Goal: Information Seeking & Learning: Learn about a topic

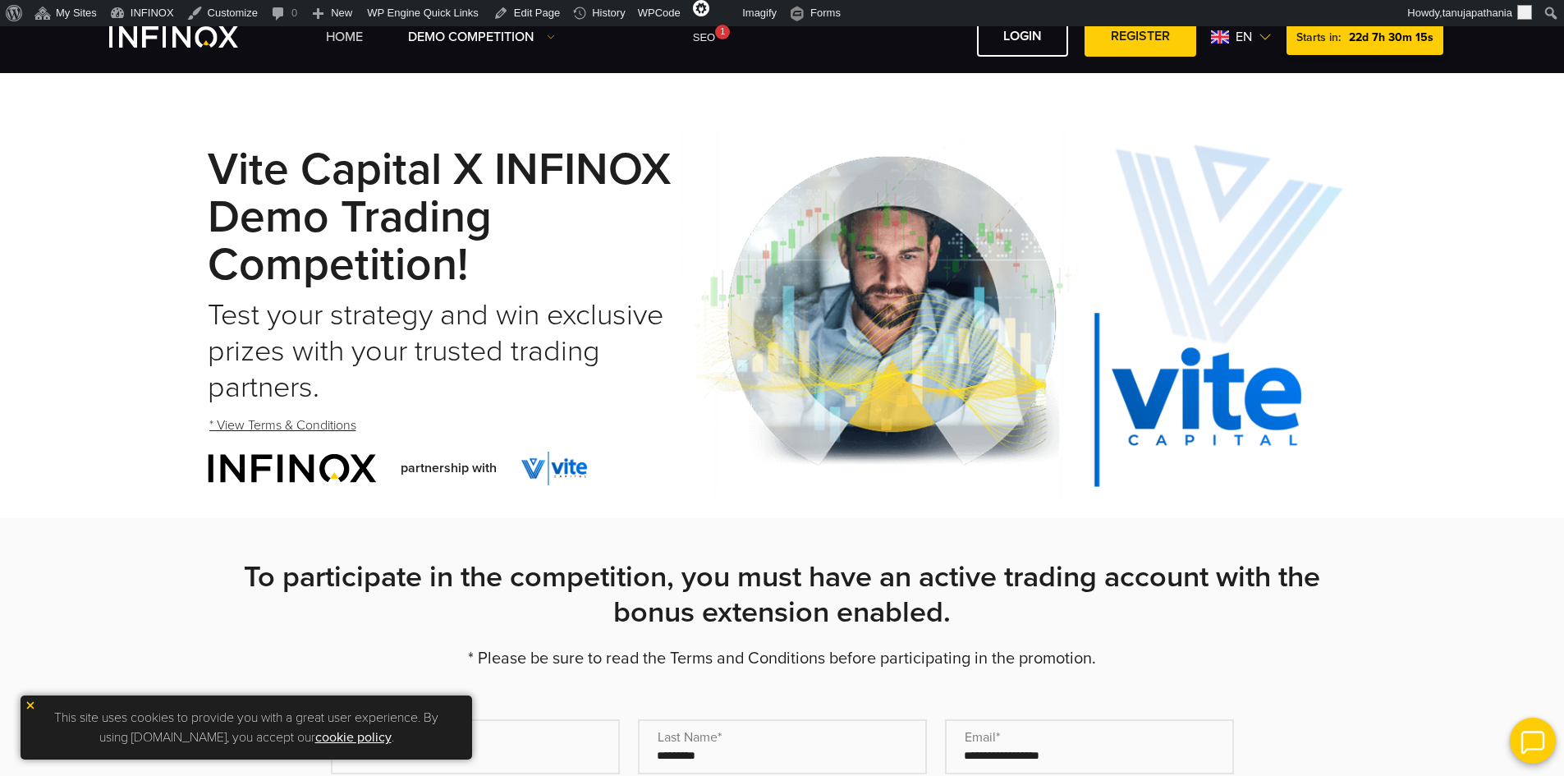
click at [342, 39] on link "Home" at bounding box center [344, 37] width 37 height 20
click at [1246, 37] on span "en" at bounding box center [1243, 37] width 30 height 20
click at [1233, 147] on link "Español" at bounding box center [1239, 145] width 44 height 20
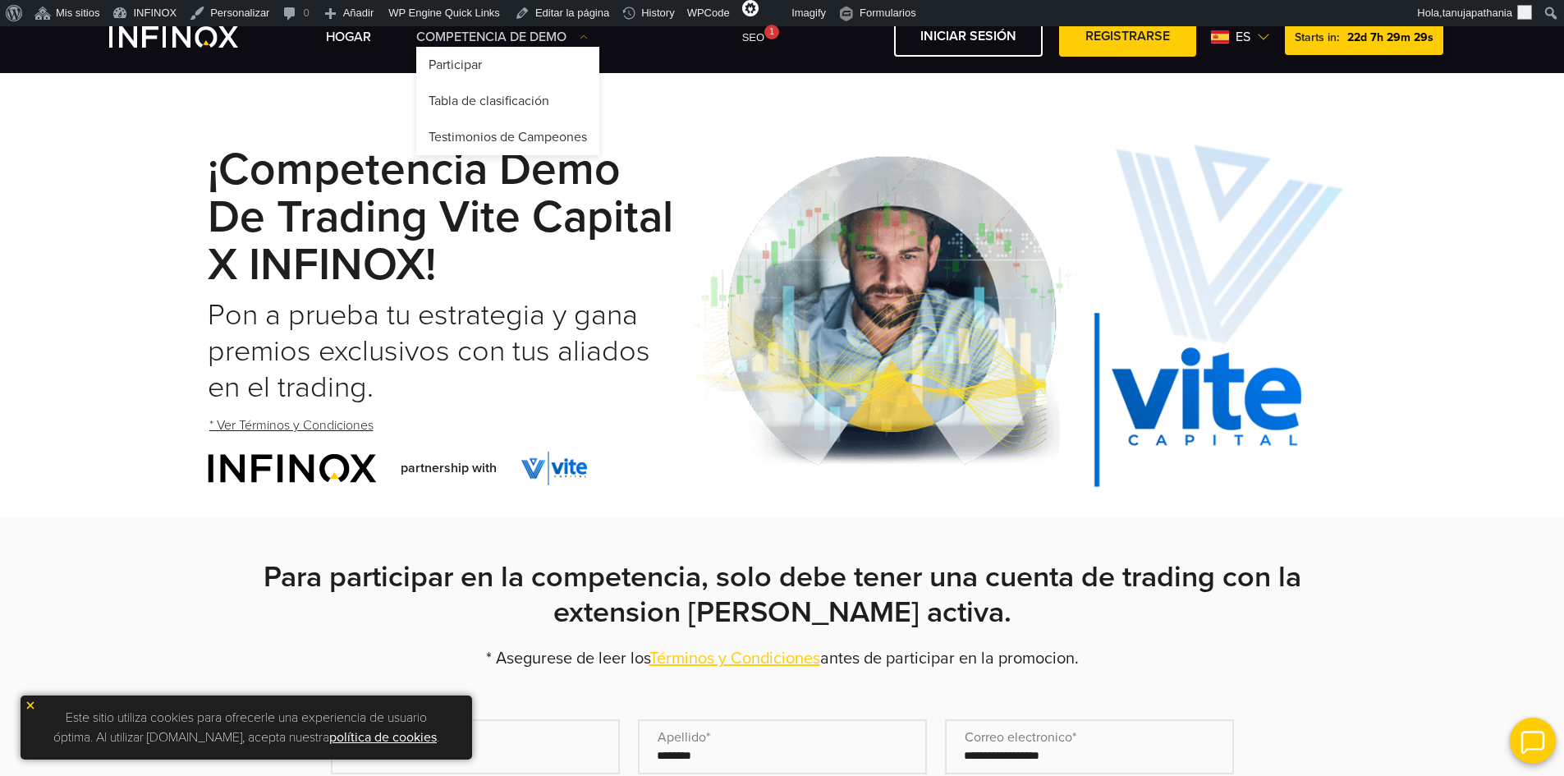
click at [555, 30] on link "Competencia de Demo" at bounding box center [502, 37] width 172 height 20
click at [514, 96] on link "Tabla de clasificación" at bounding box center [507, 101] width 183 height 36
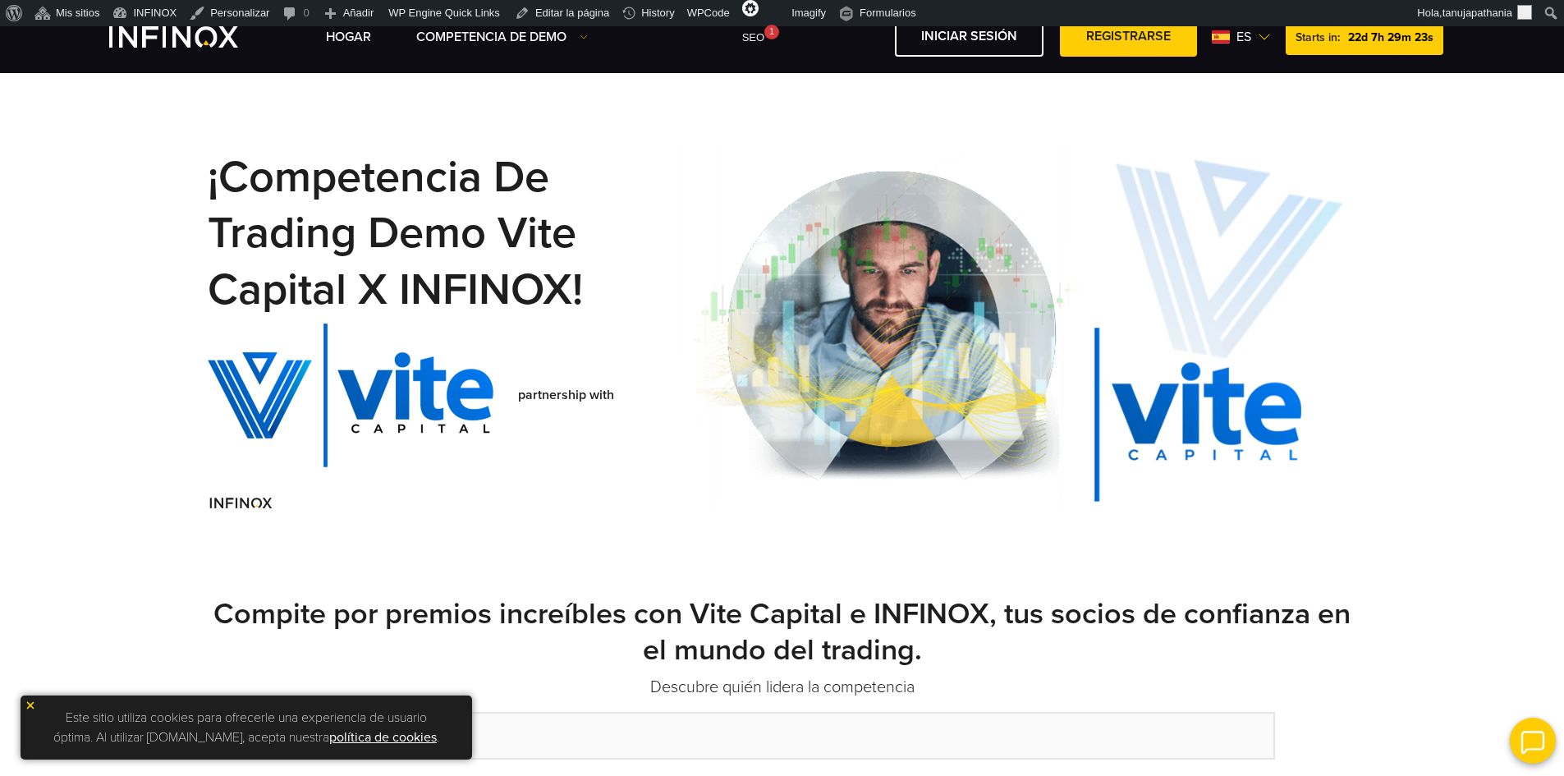
click at [350, 30] on link "Hogar" at bounding box center [348, 37] width 45 height 20
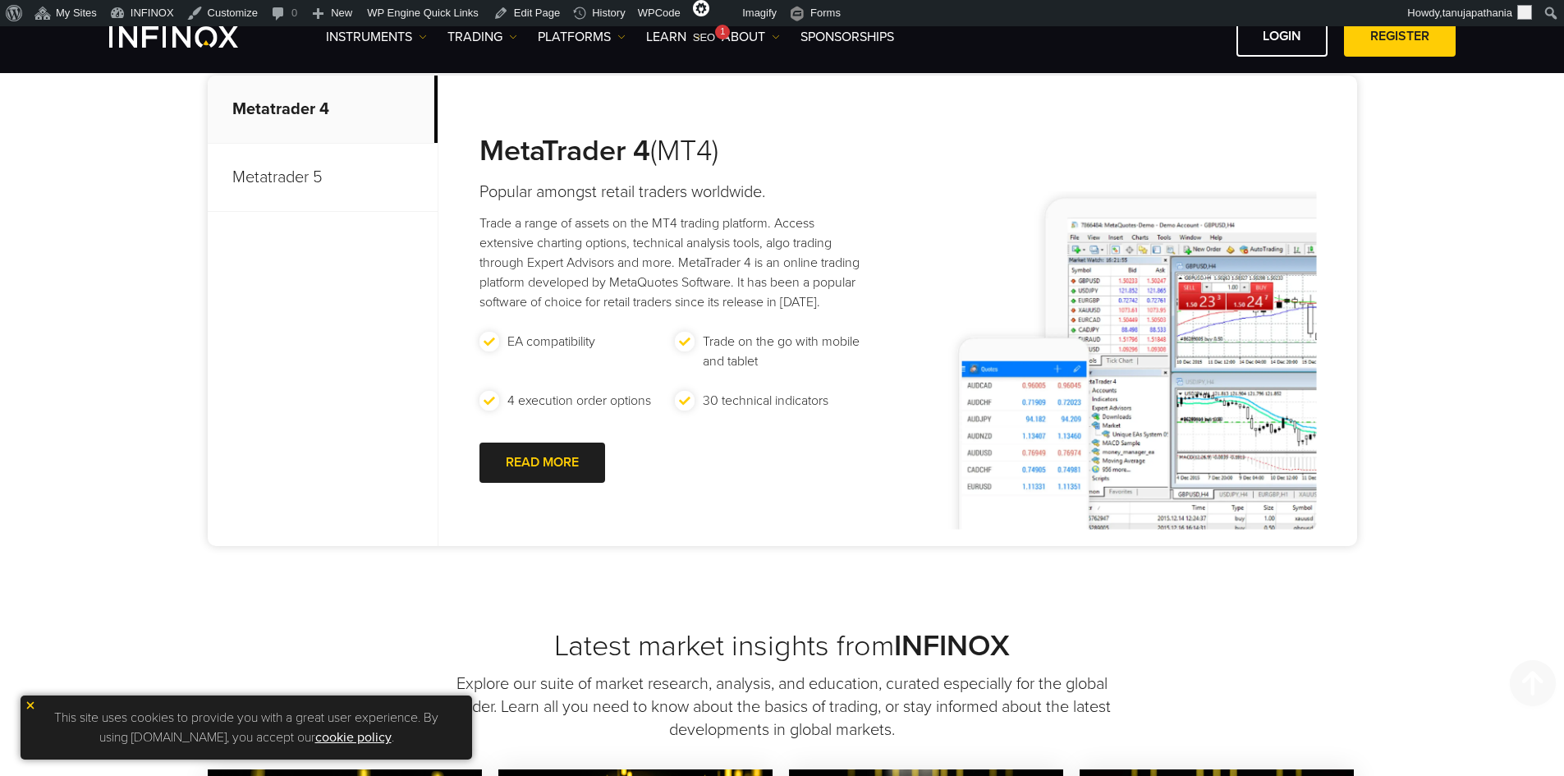
scroll to position [821, 0]
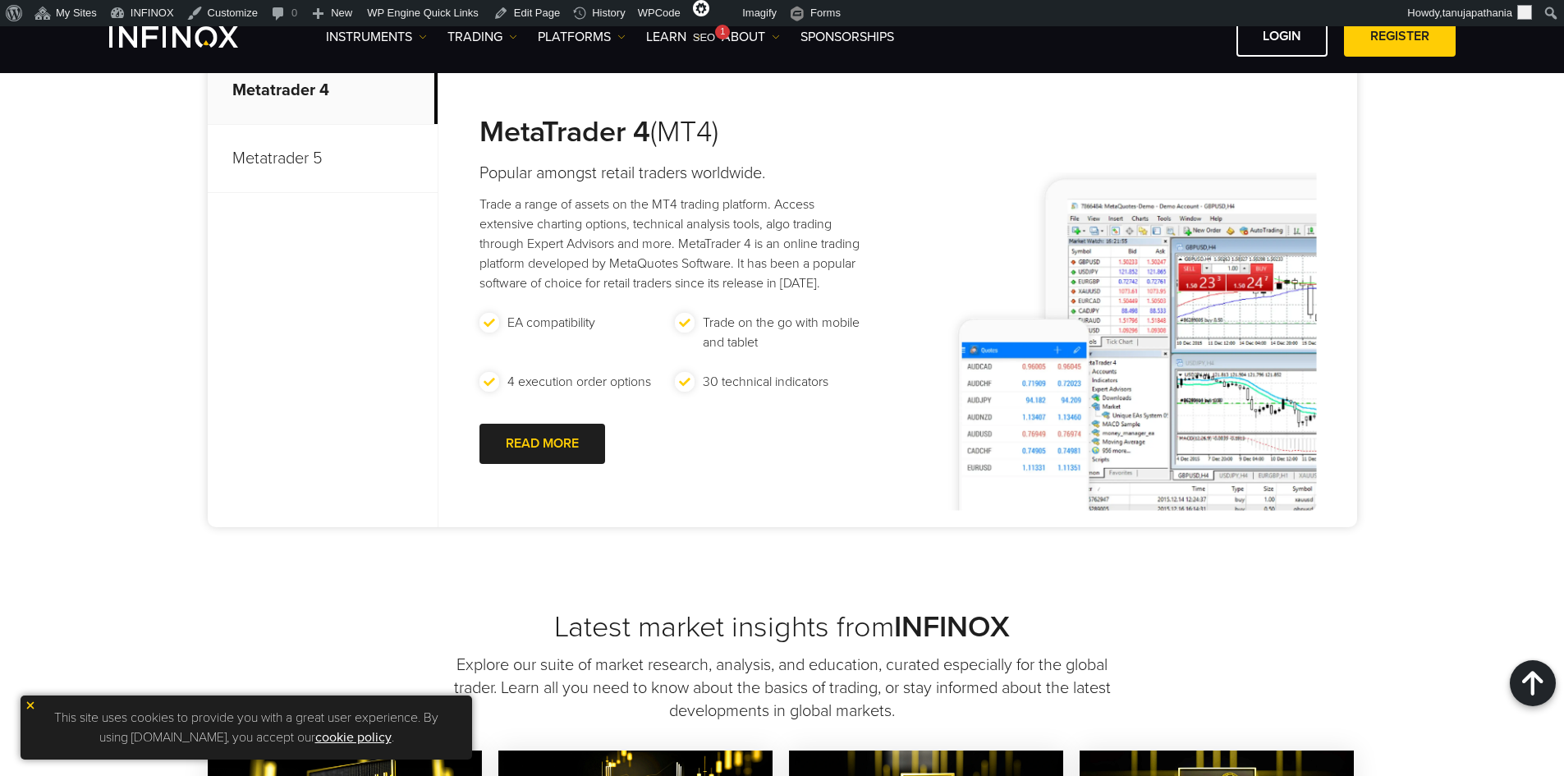
click at [293, 193] on p "Metatrader 5" at bounding box center [323, 159] width 230 height 68
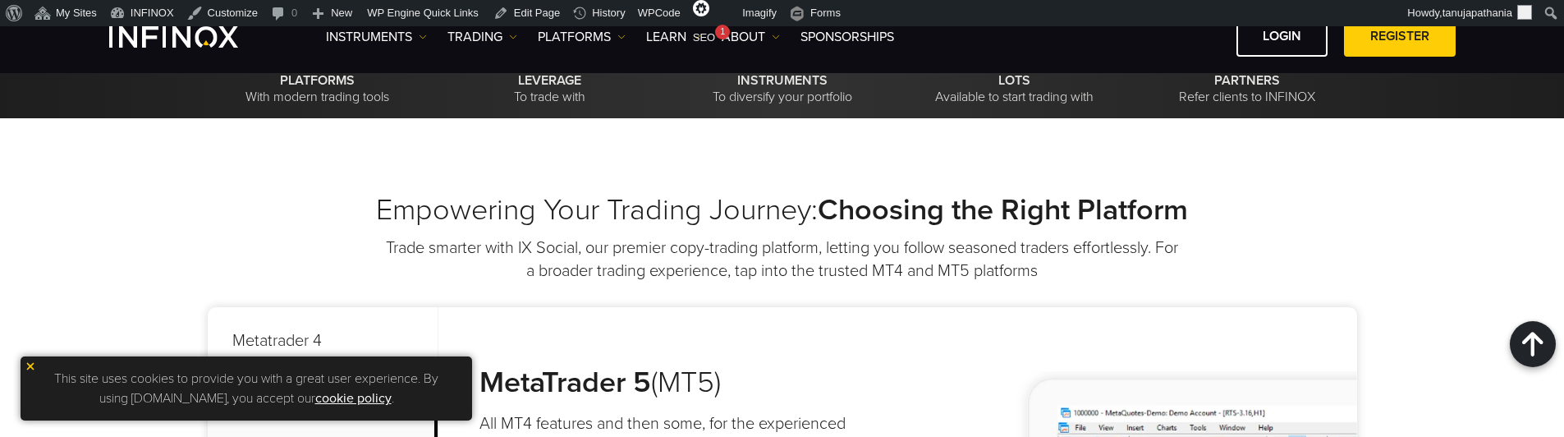
scroll to position [575, 0]
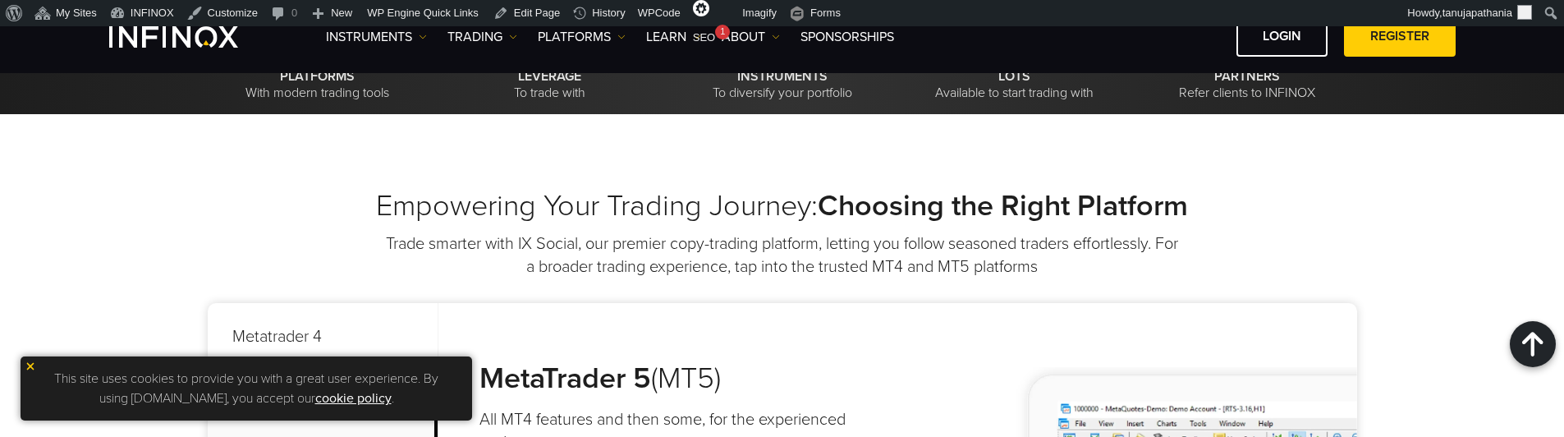
click at [755, 101] on p "INSTRUMENTS To diversify your portfolio" at bounding box center [782, 84] width 220 height 33
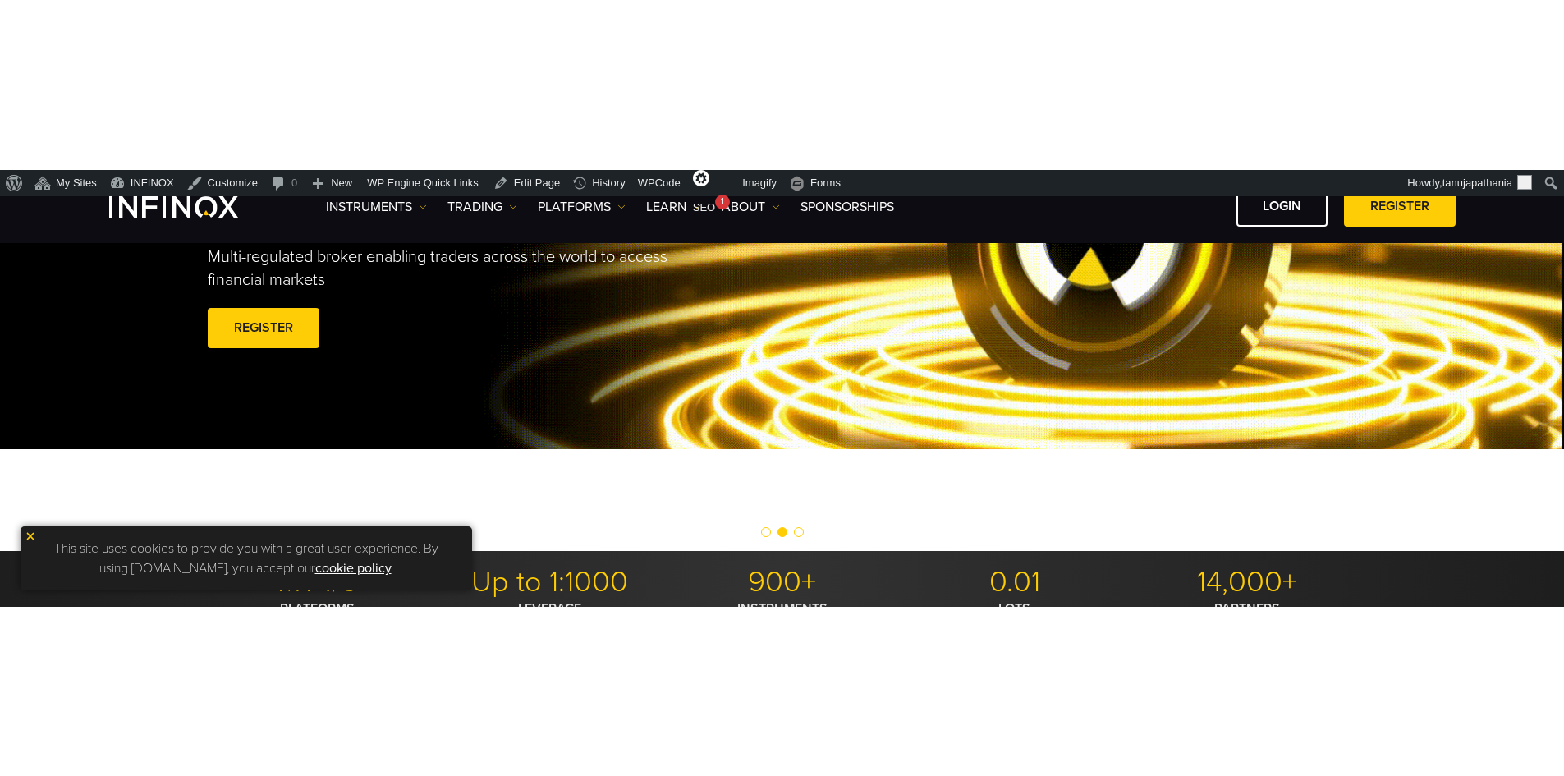
scroll to position [82, 0]
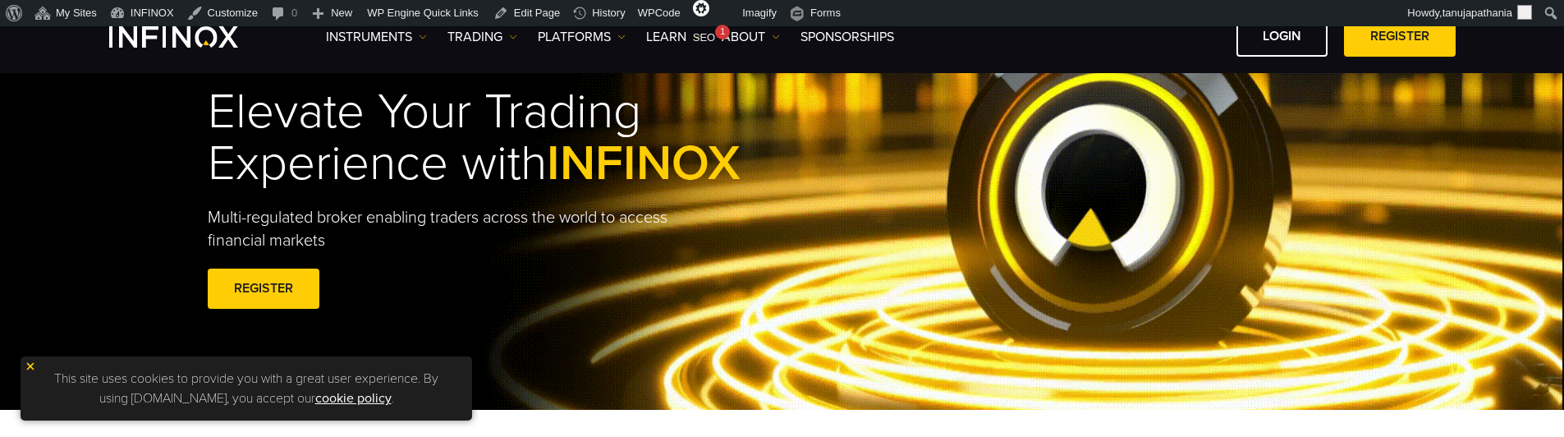
click at [425, 135] on h1 "Elevate Your Trading Experience with INFINOX" at bounding box center [512, 137] width 609 height 103
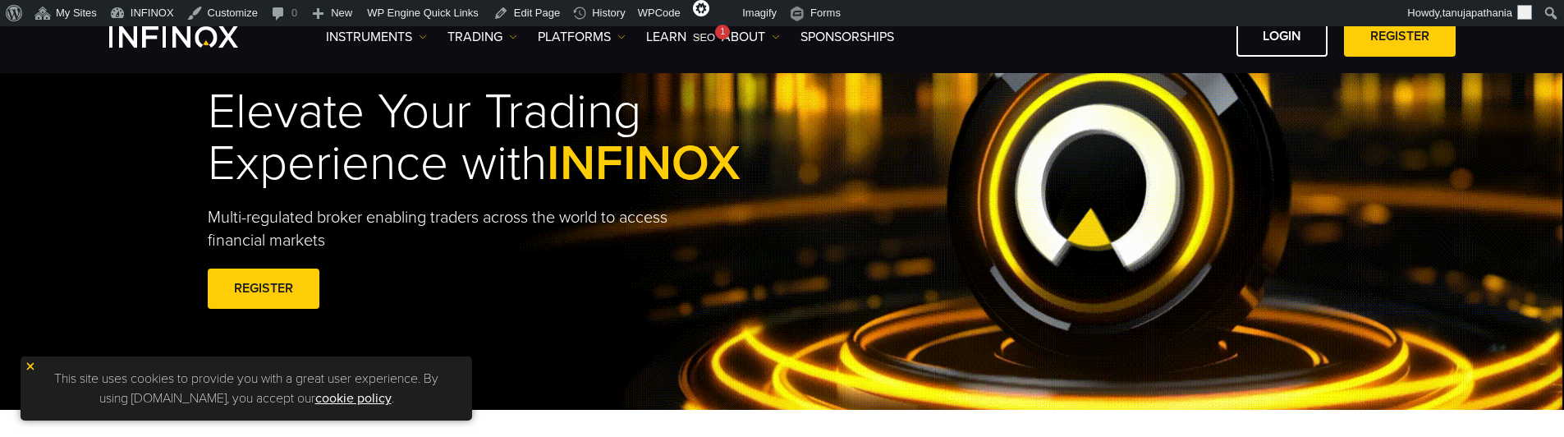
click at [425, 135] on h1 "Elevate Your Trading Experience with INFINOX" at bounding box center [512, 137] width 609 height 103
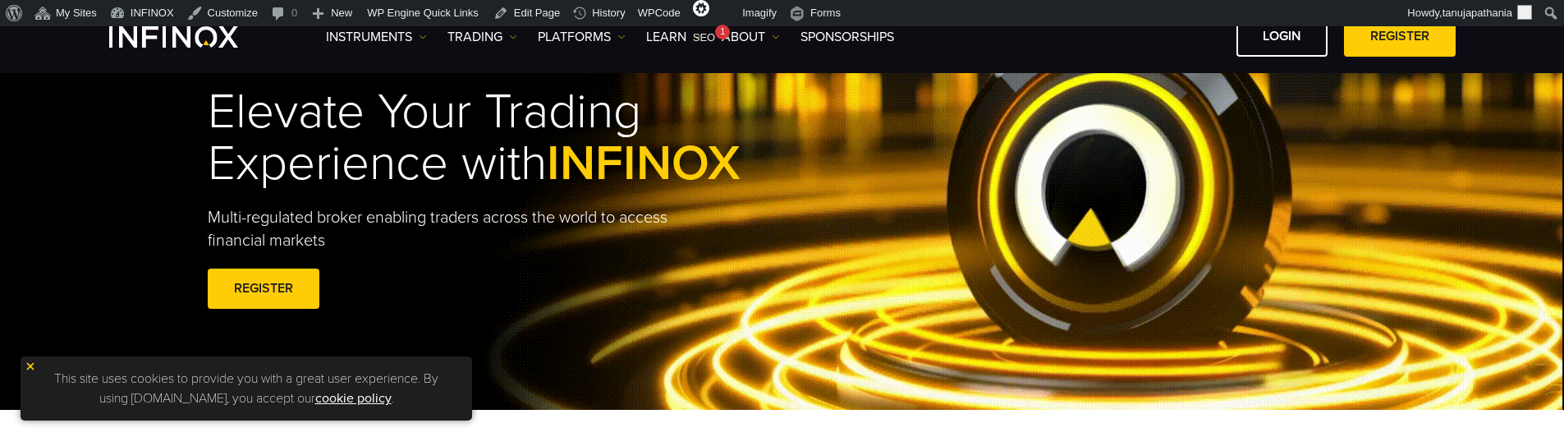
click at [425, 135] on h1 "Elevate Your Trading Experience with INFINOX" at bounding box center [512, 137] width 609 height 103
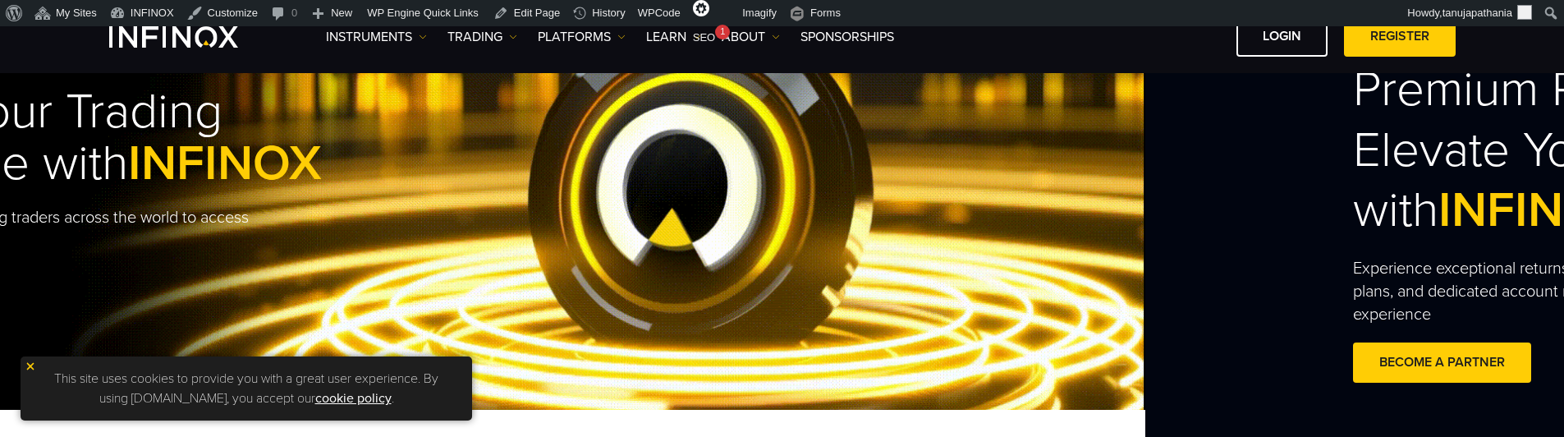
click at [287, 138] on h1 "Elevate Your Trading Experience with INFINOX" at bounding box center [93, 137] width 609 height 103
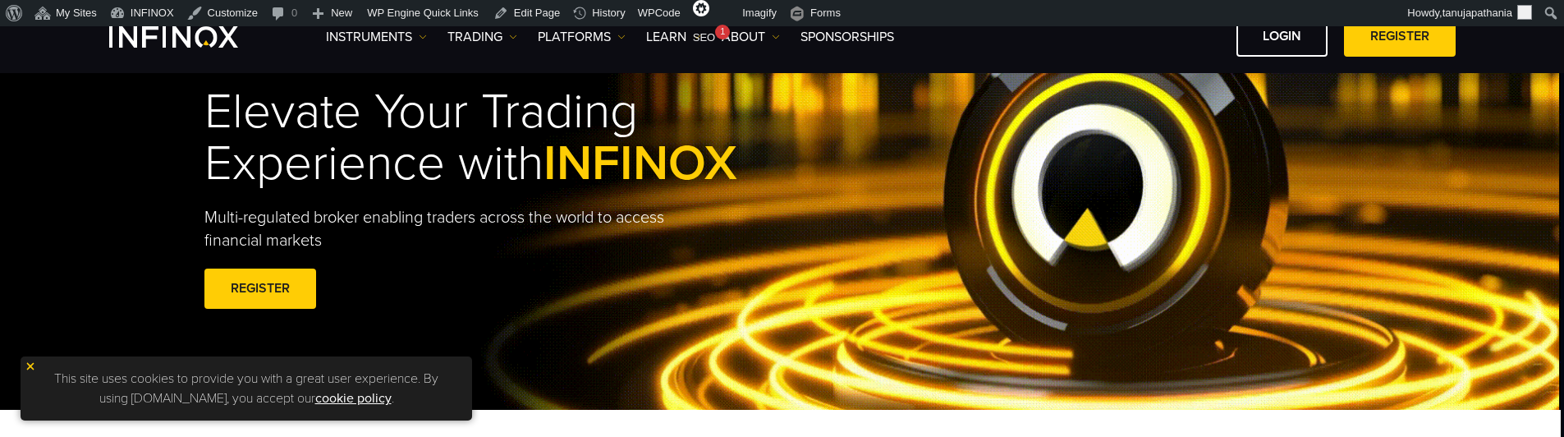
click at [188, 172] on div "Elevate Your Trading Experience with INFINOX Multi-regulated broker enabling tr…" at bounding box center [779, 200] width 1182 height 277
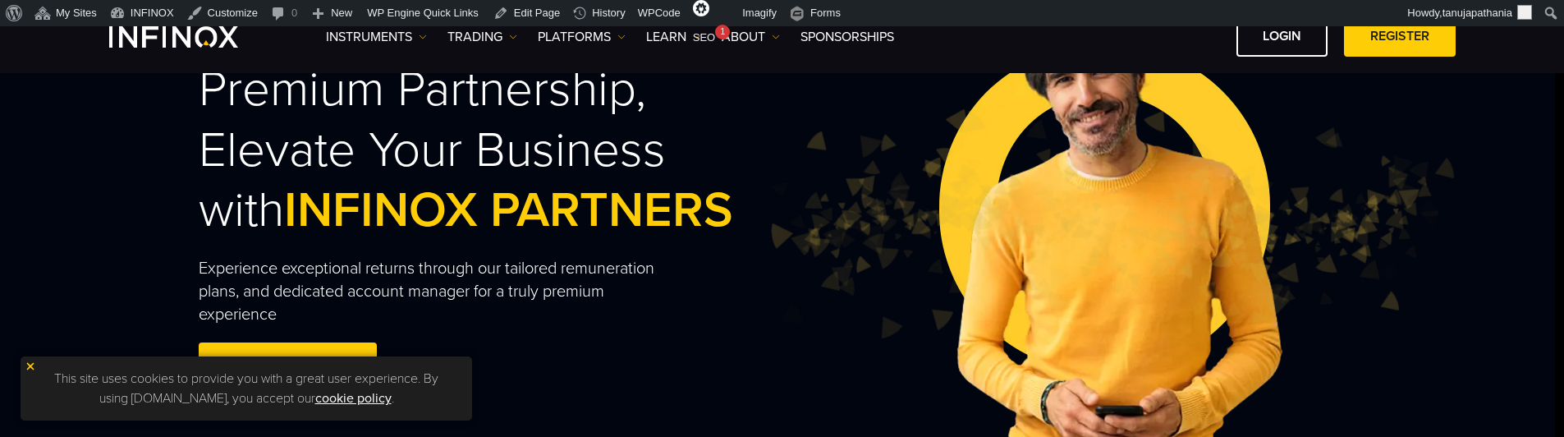
click at [763, 220] on img at bounding box center [1108, 224] width 691 height 230
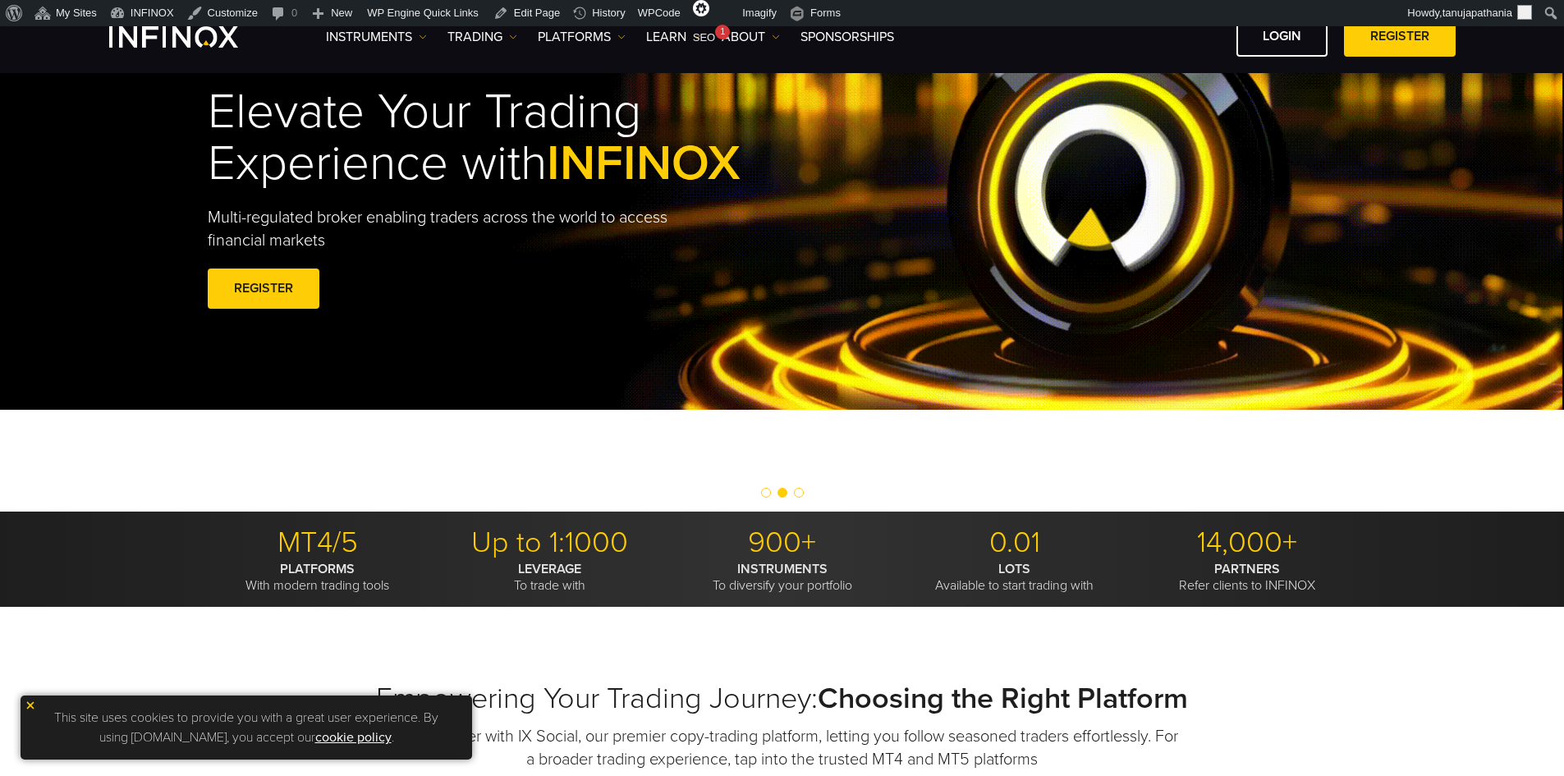
scroll to position [410, 0]
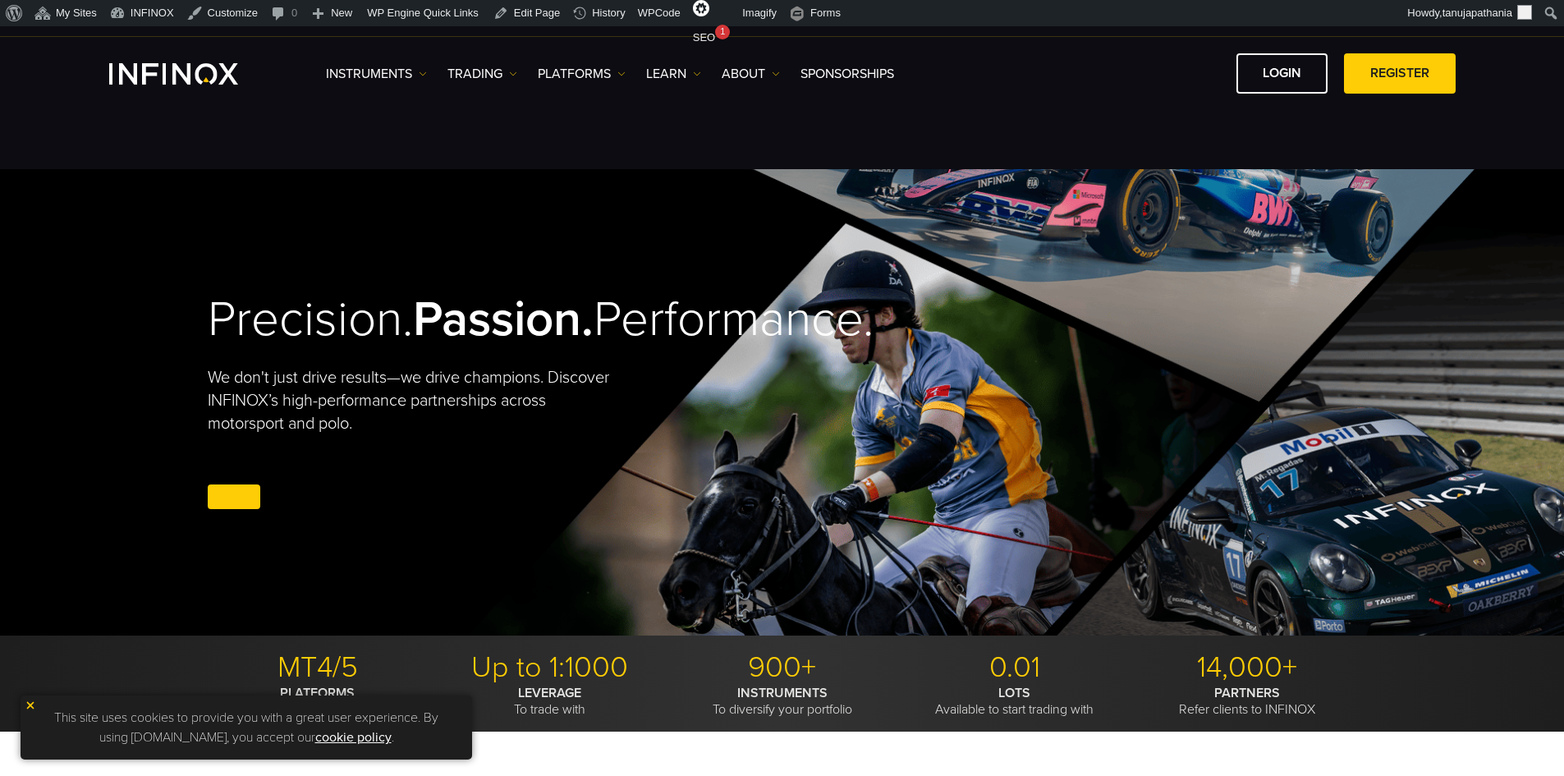
click at [391, 357] on div "Precision. Passion. Performance. We don't just drive results—we drive champions…" at bounding box center [782, 402] width 1182 height 466
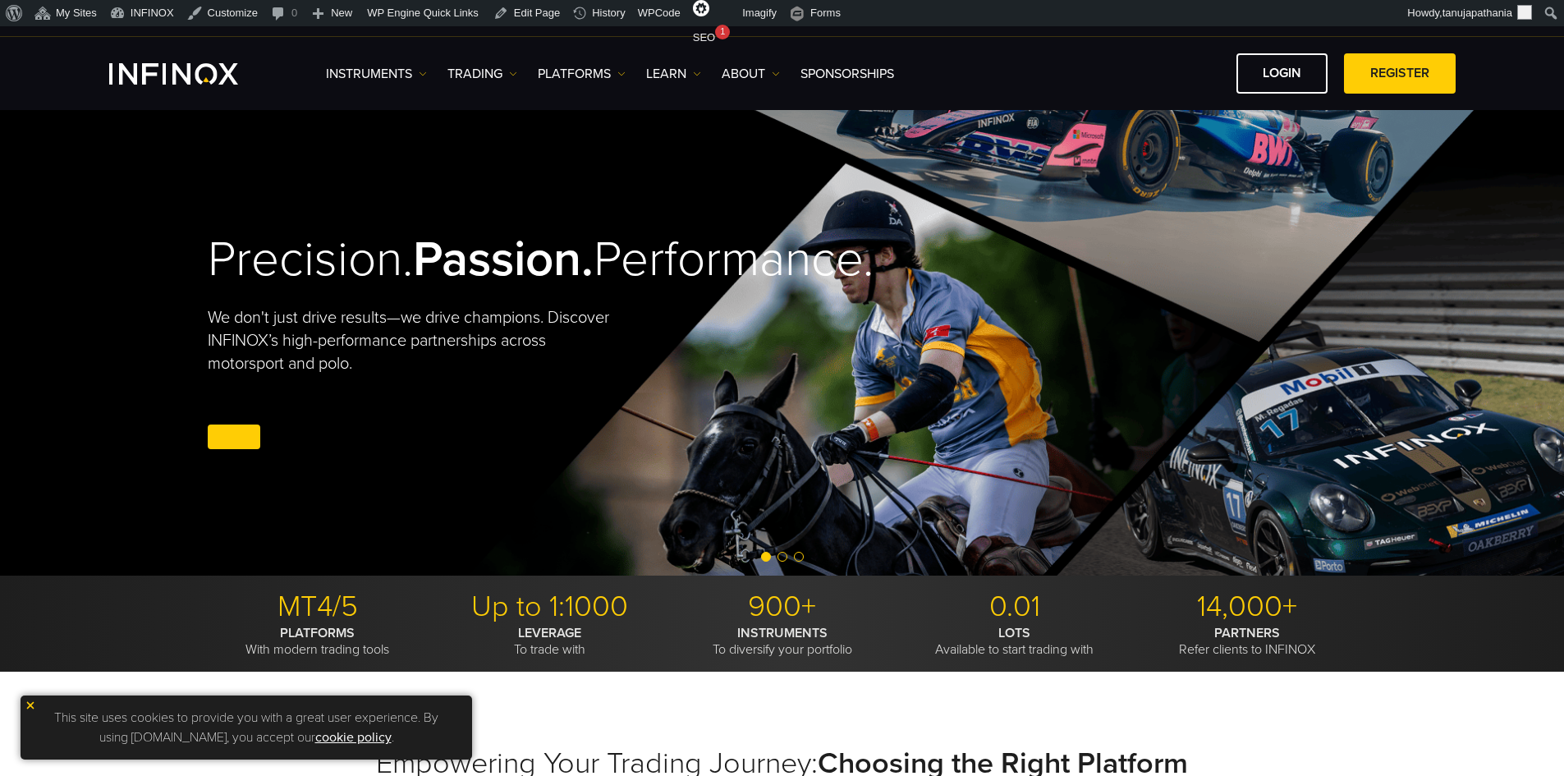
click at [779, 556] on span "Go to slide 2" at bounding box center [782, 557] width 10 height 10
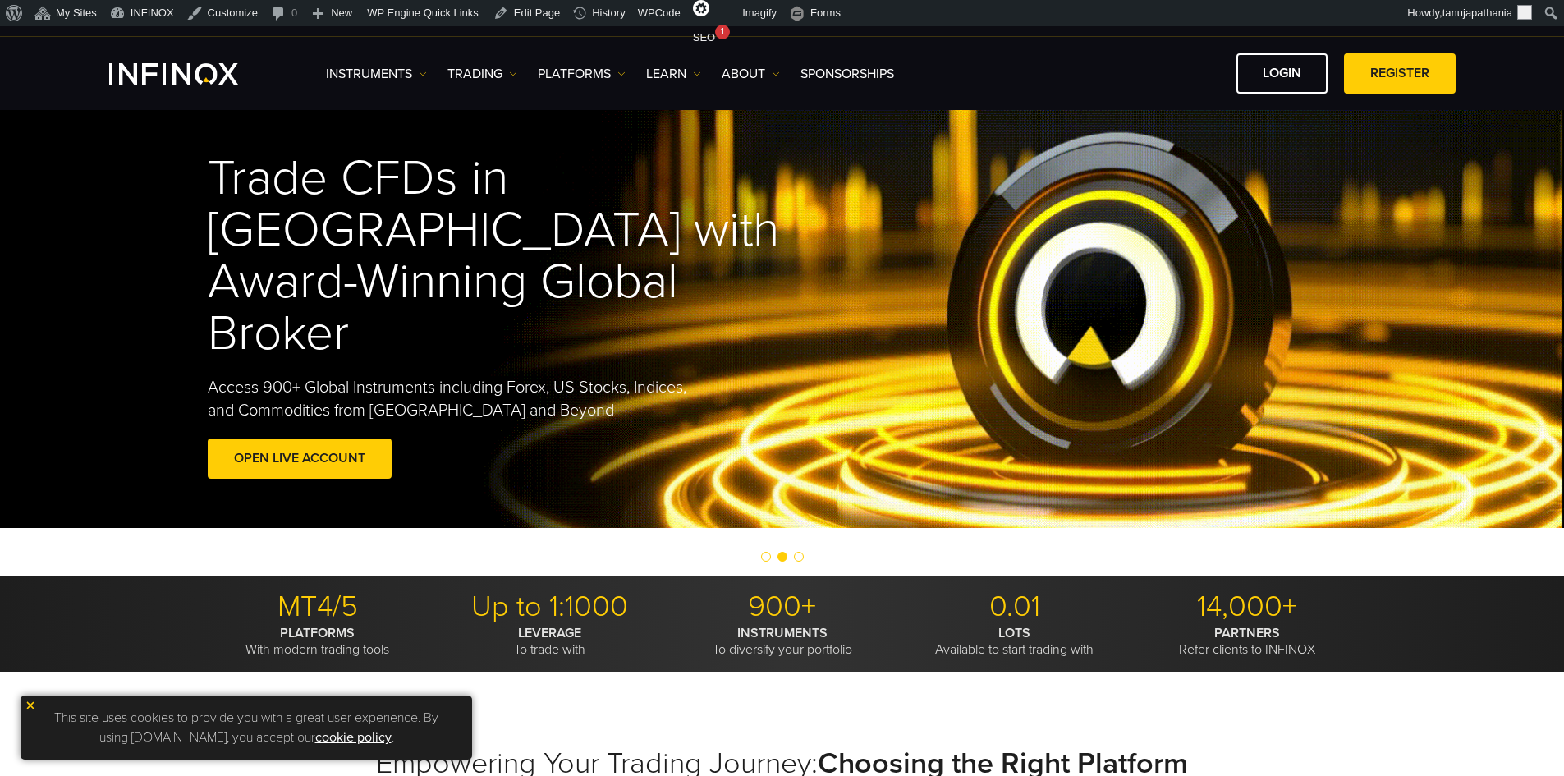
click at [794, 558] on span "Go to slide 3" at bounding box center [799, 557] width 10 height 10
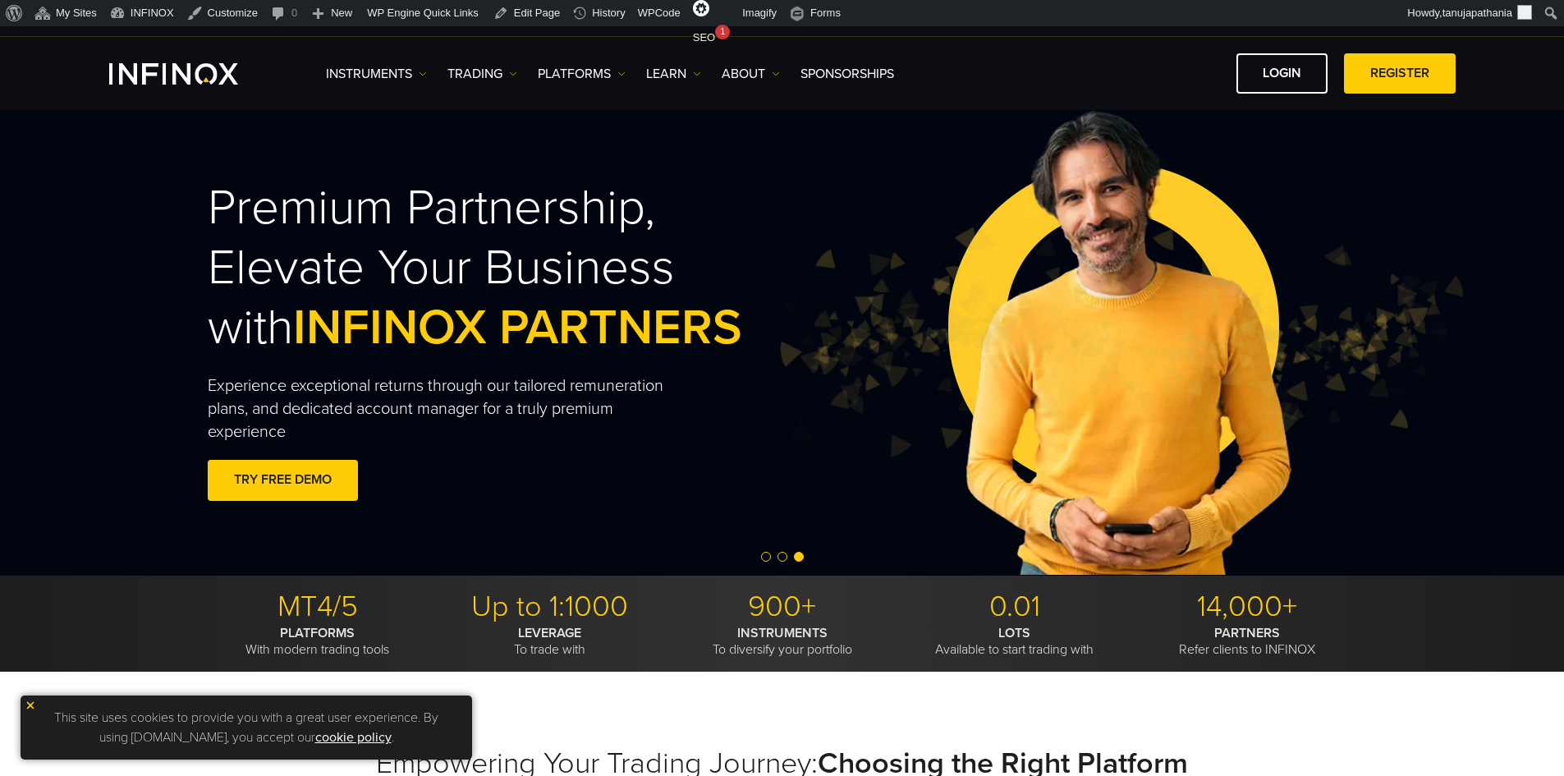
click at [794, 557] on span "Go to slide 3" at bounding box center [799, 557] width 10 height 10
click at [764, 555] on span "Go to slide 1" at bounding box center [766, 557] width 10 height 10
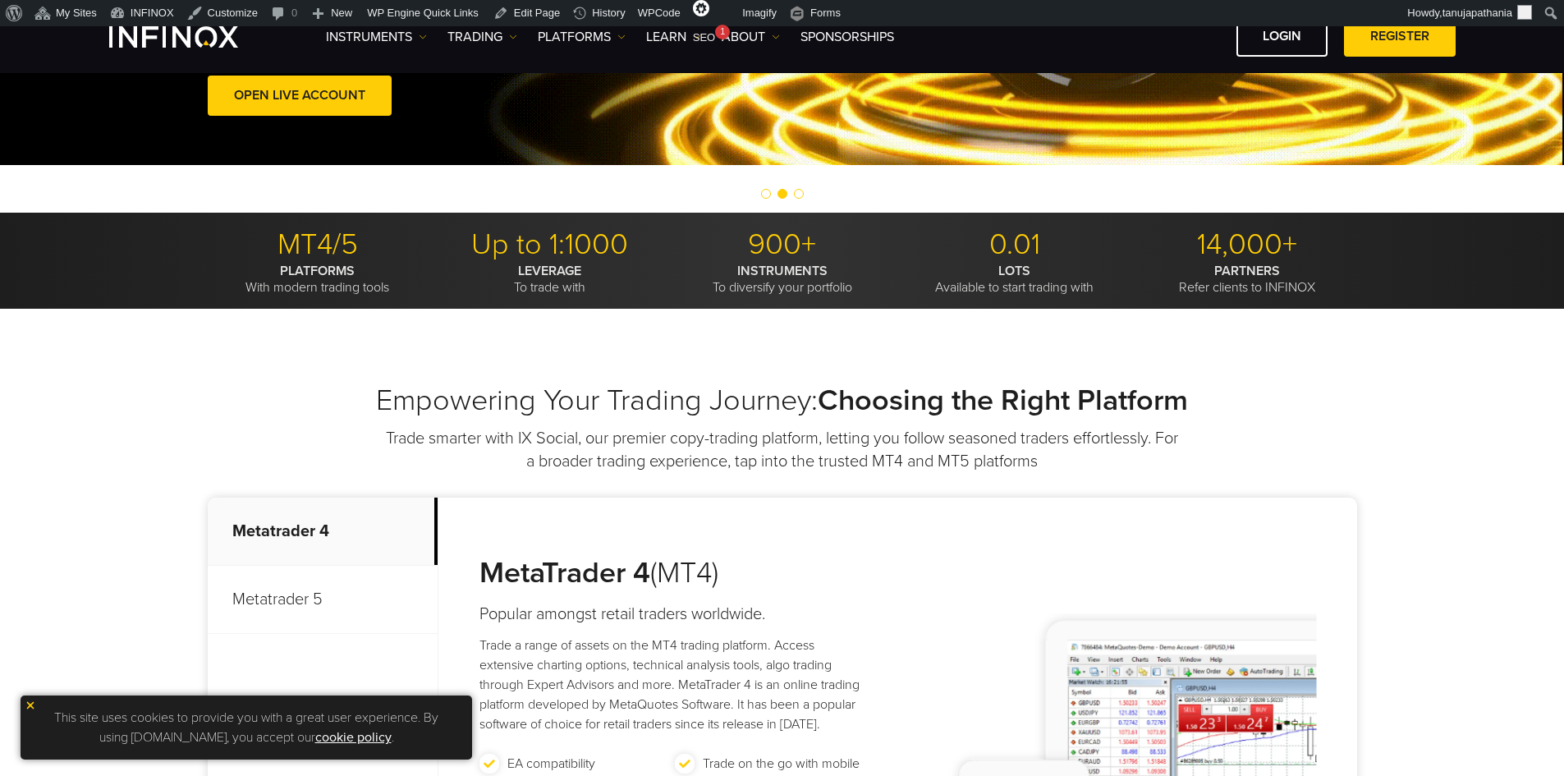
scroll to position [82, 0]
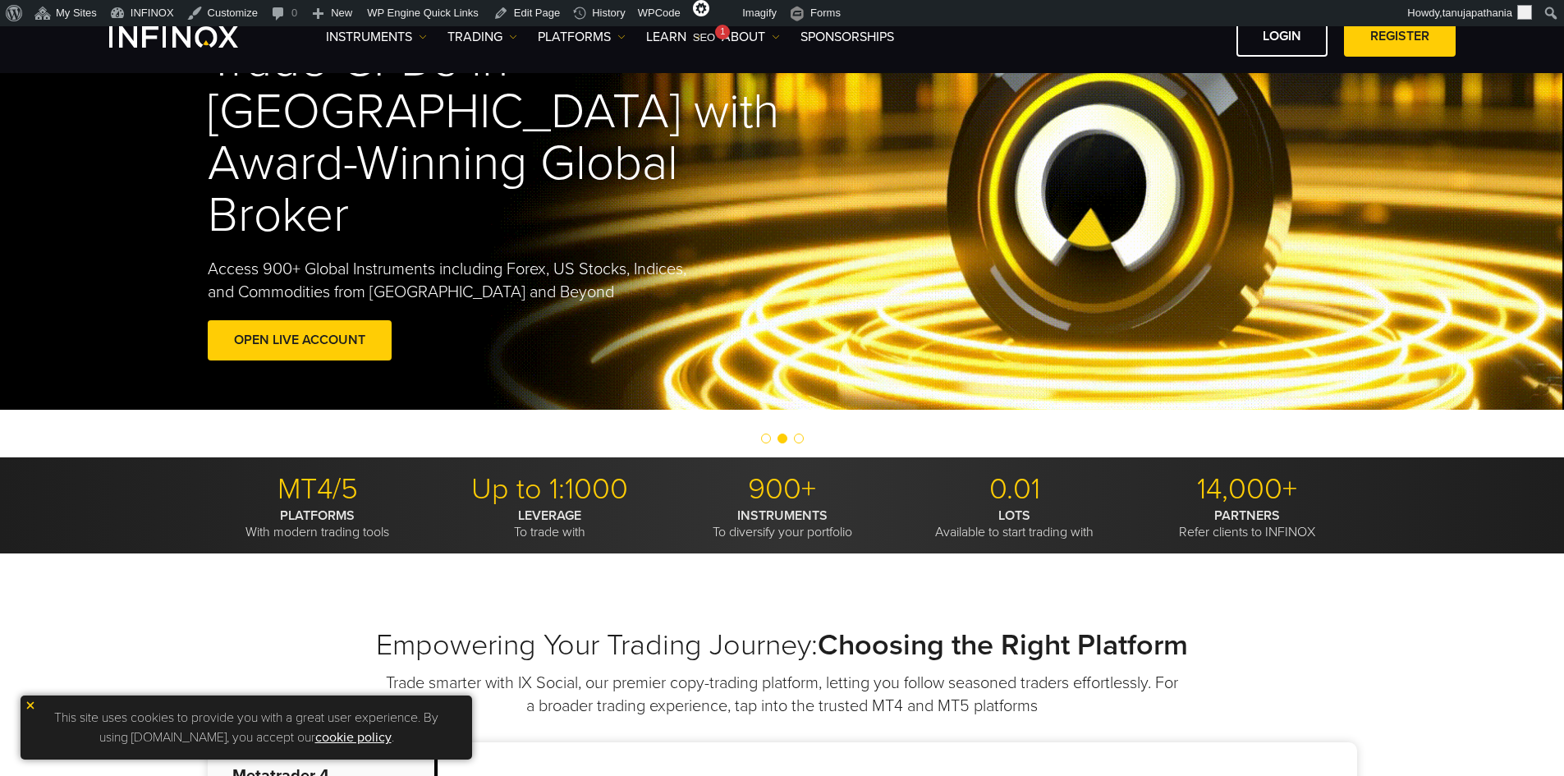
click at [795, 432] on div at bounding box center [782, 439] width 1564 height 20
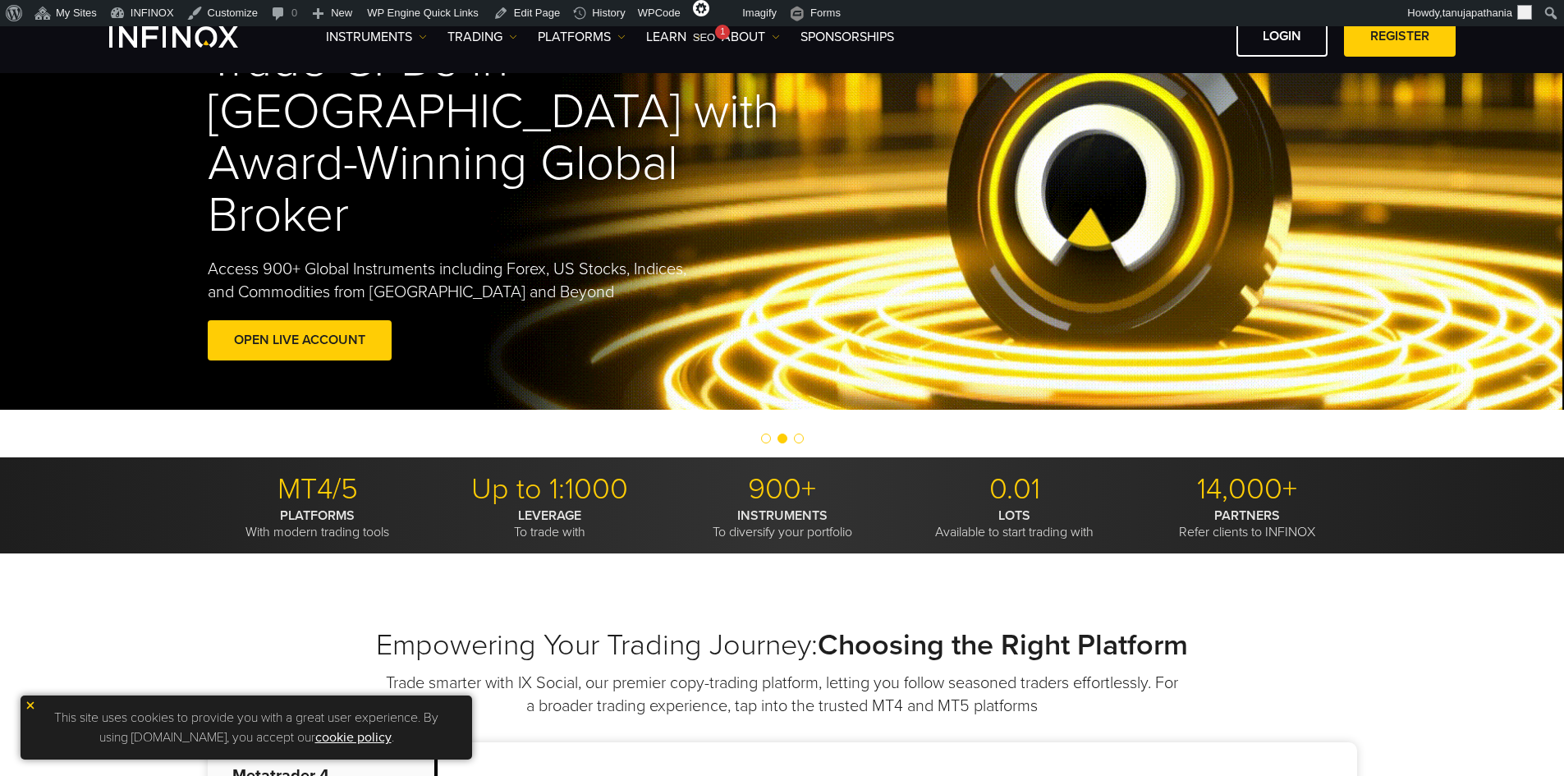
click at [792, 438] on div at bounding box center [782, 439] width 1564 height 20
click at [796, 439] on span "Go to slide 3" at bounding box center [799, 438] width 10 height 10
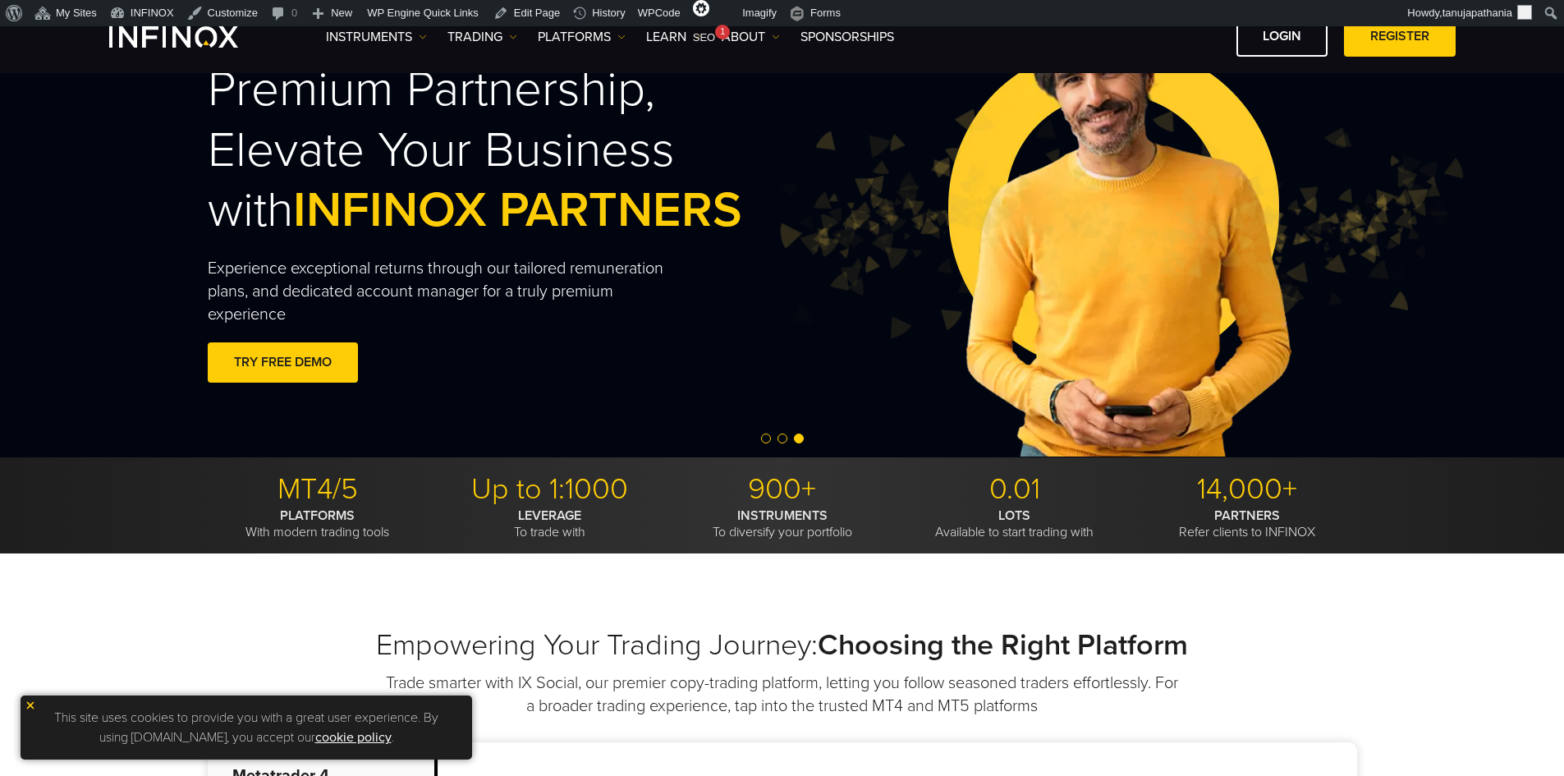
click at [765, 434] on span "Go to slide 1" at bounding box center [766, 438] width 10 height 10
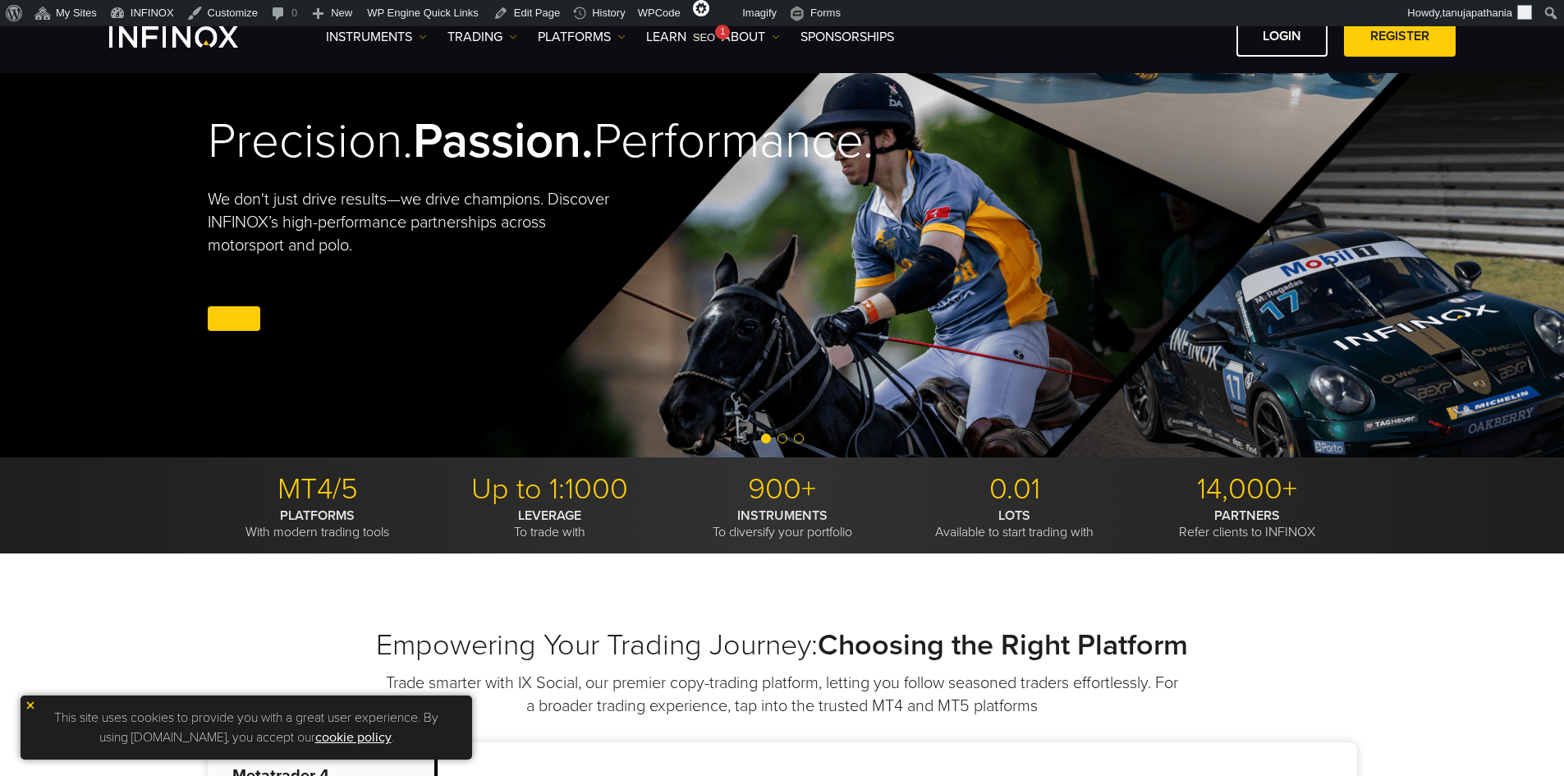
click at [779, 438] on span "Go to slide 2" at bounding box center [782, 438] width 10 height 10
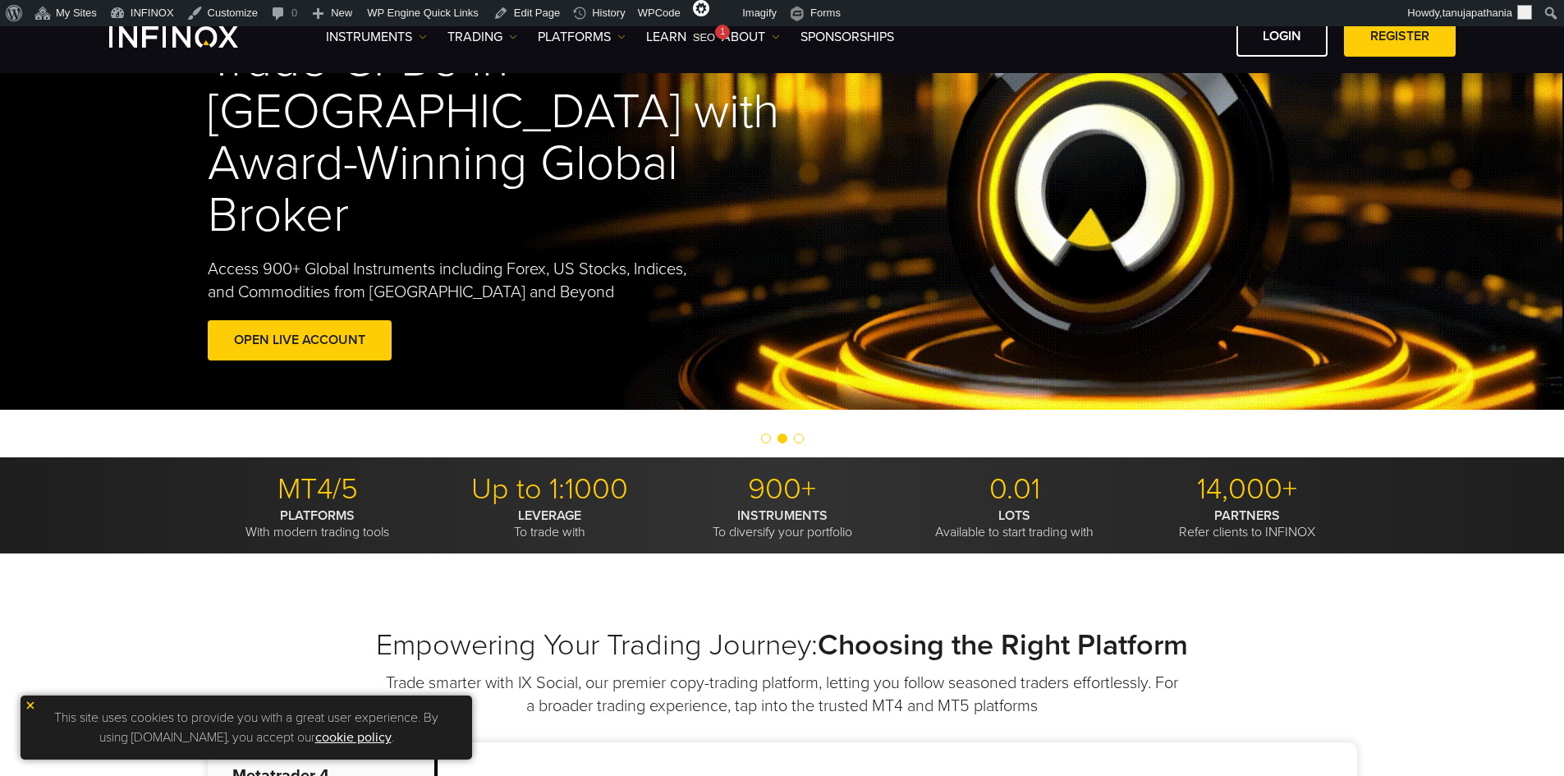
click at [795, 435] on span "Go to slide 3" at bounding box center [799, 438] width 10 height 10
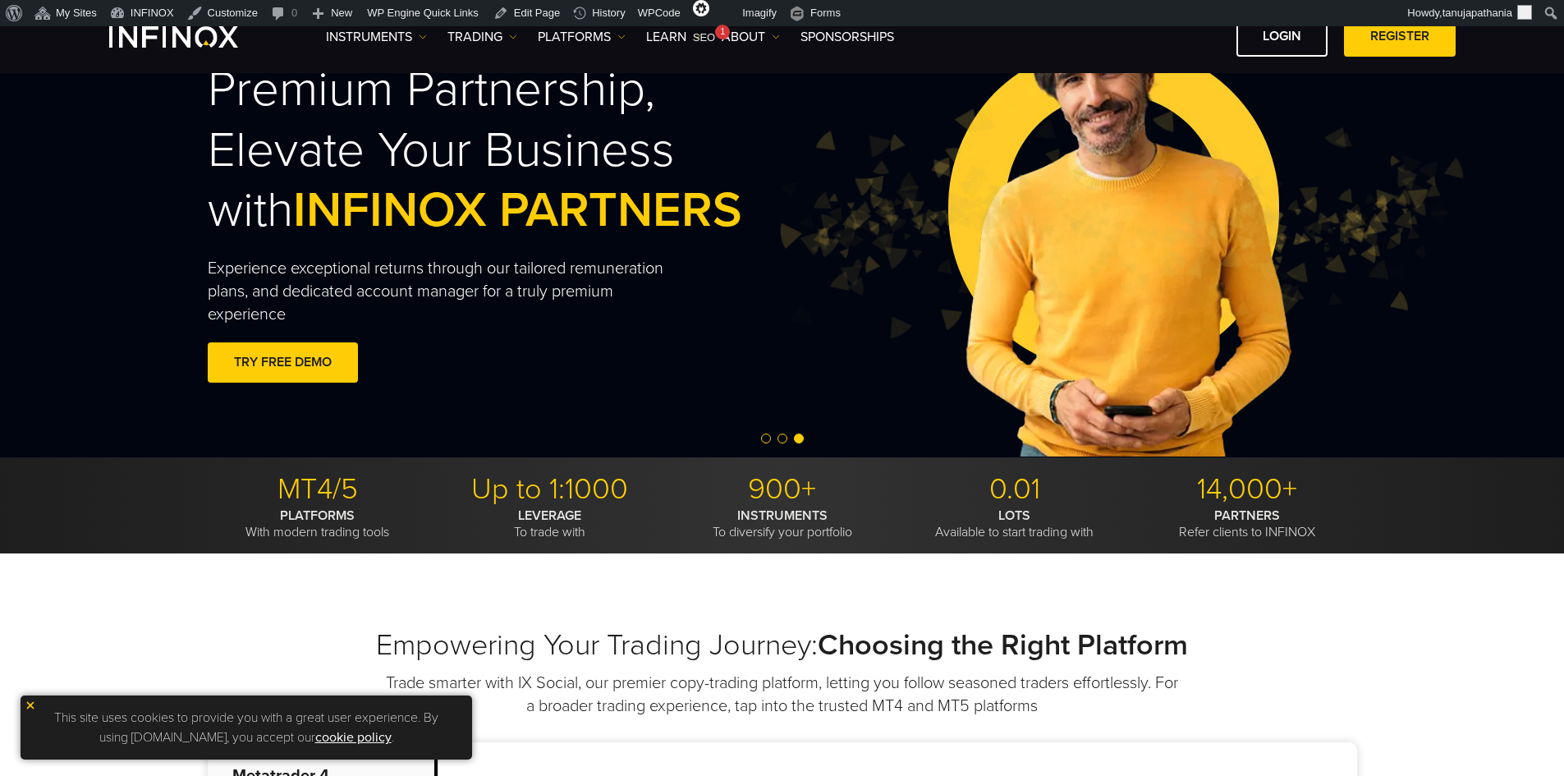
click at [776, 435] on div at bounding box center [782, 439] width 1564 height 20
click at [759, 439] on div at bounding box center [782, 439] width 1564 height 20
click at [767, 438] on span "Go to slide 1" at bounding box center [766, 438] width 10 height 10
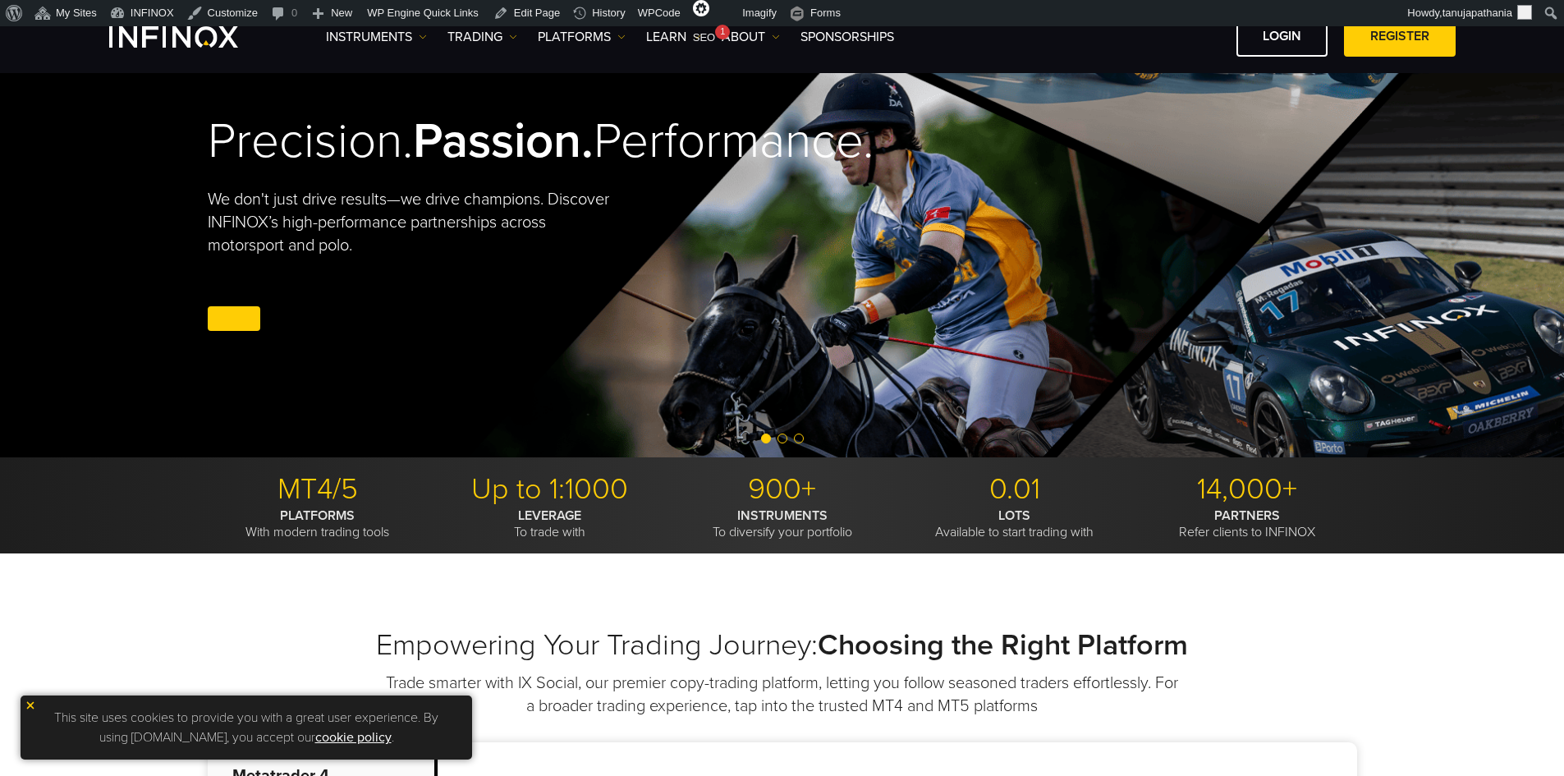
click at [780, 440] on span "Go to slide 2" at bounding box center [782, 438] width 10 height 10
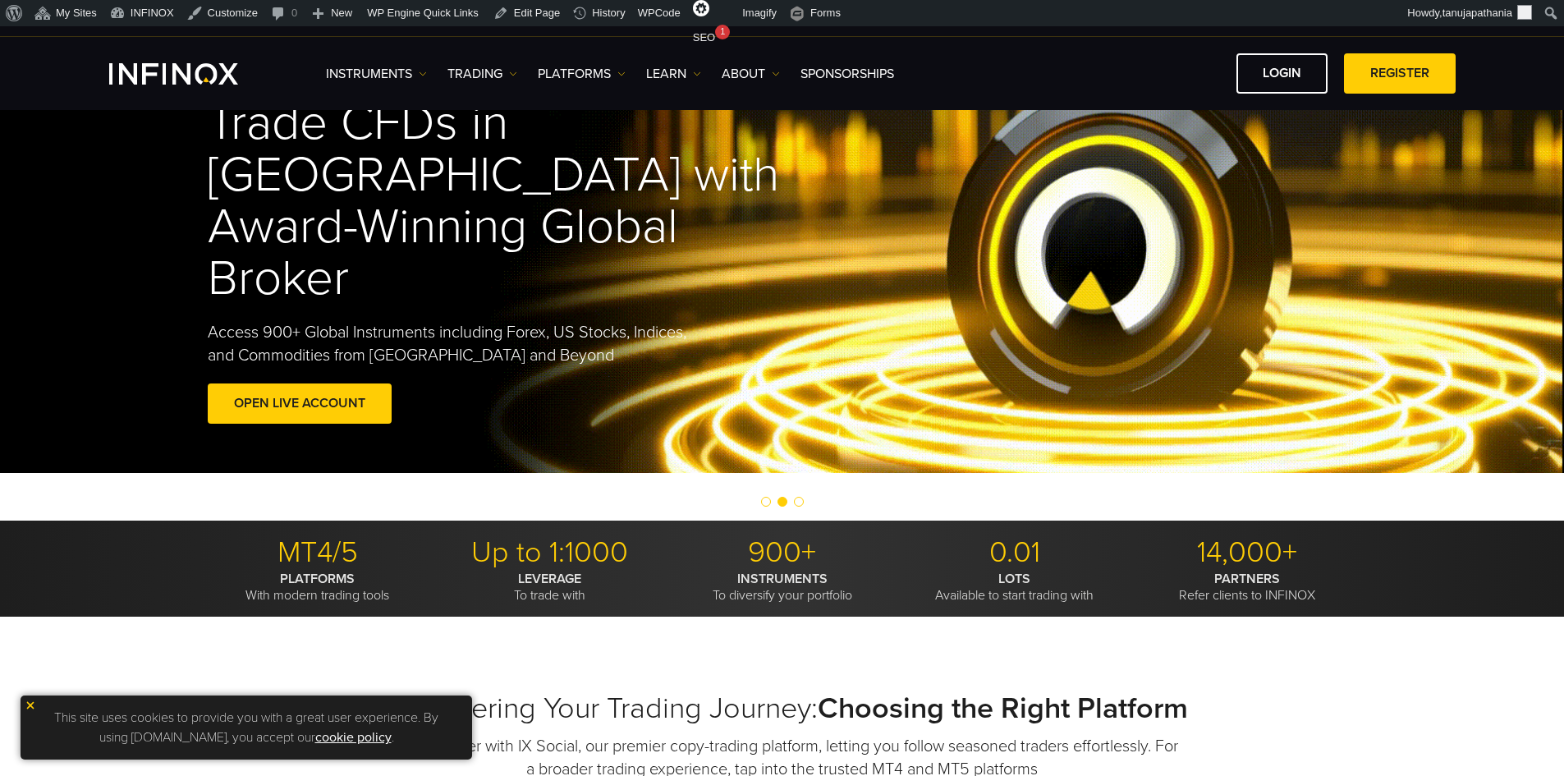
scroll to position [0, 0]
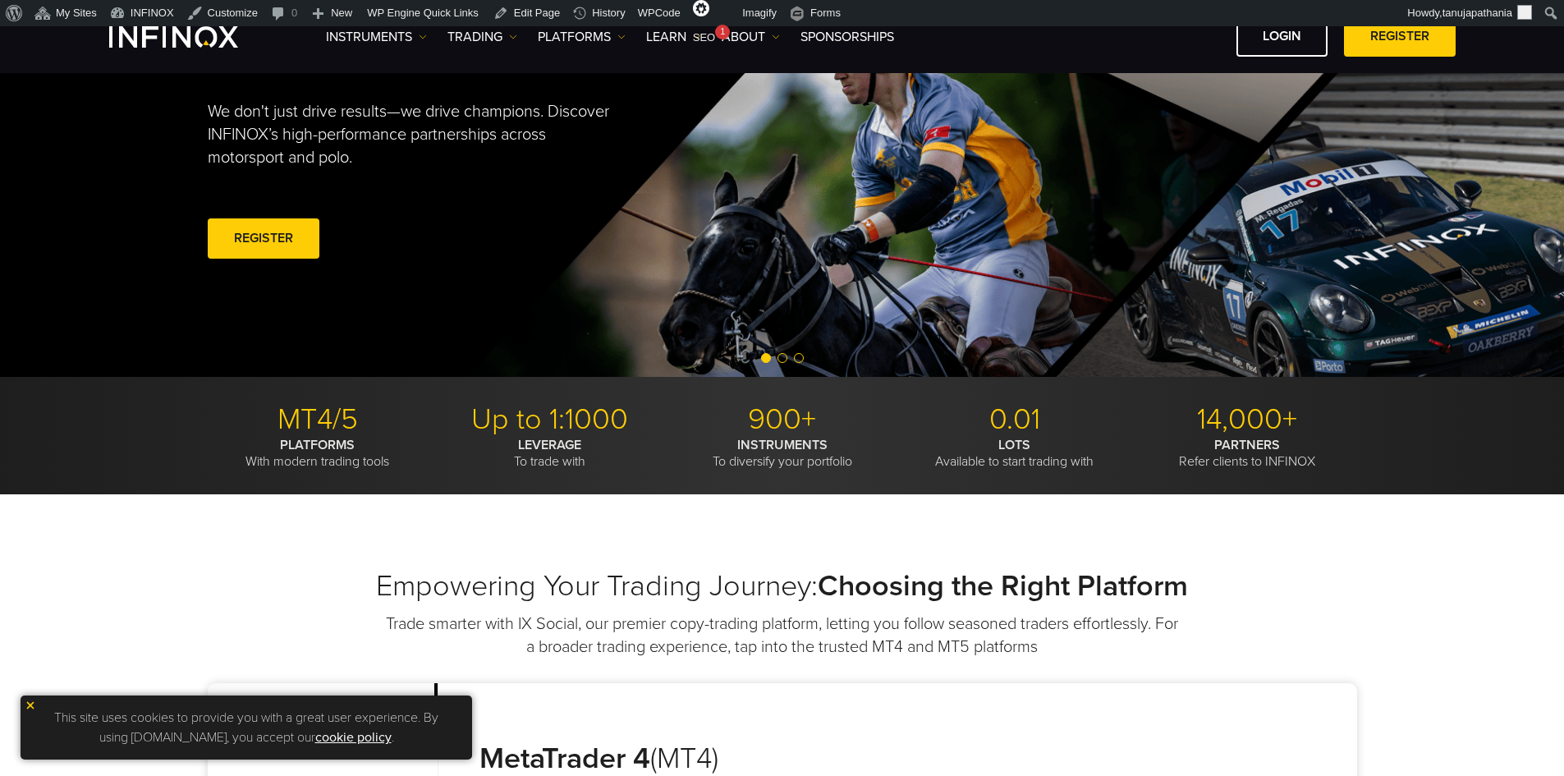
scroll to position [164, 0]
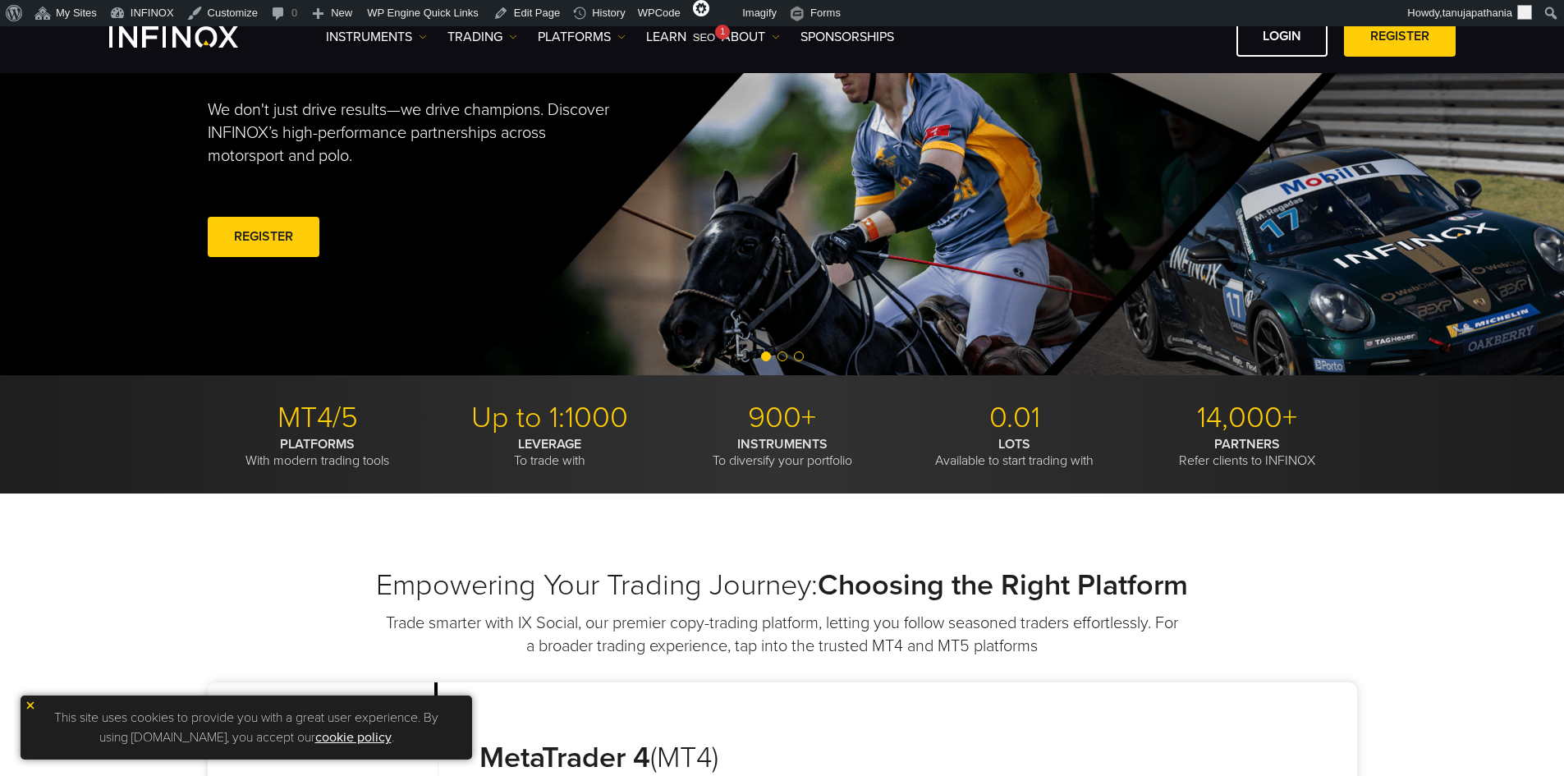
click at [788, 355] on div at bounding box center [782, 357] width 1564 height 20
click at [783, 355] on span "Go to slide 2" at bounding box center [782, 356] width 10 height 10
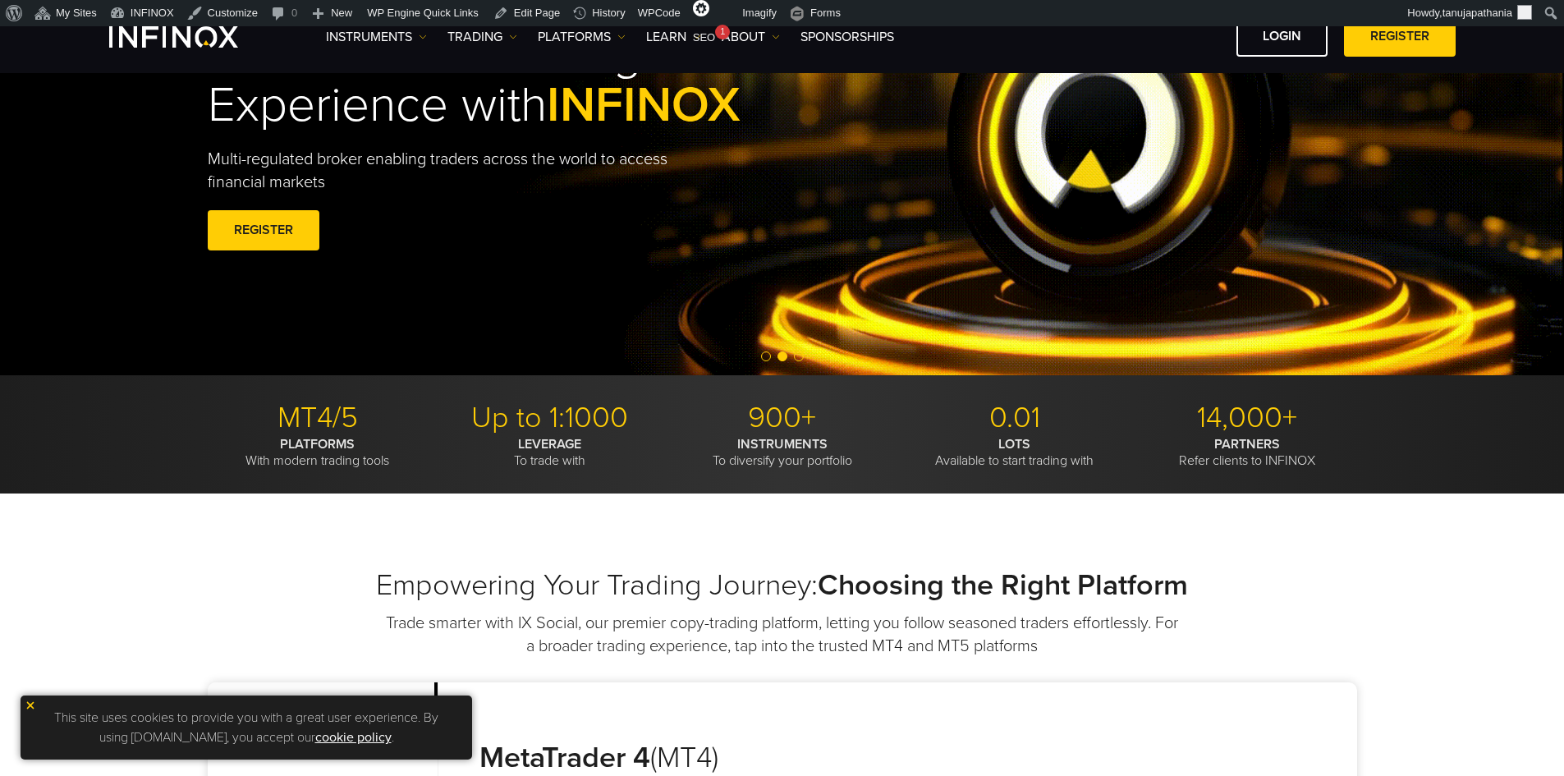
click at [799, 357] on span "Go to slide 3" at bounding box center [799, 356] width 10 height 10
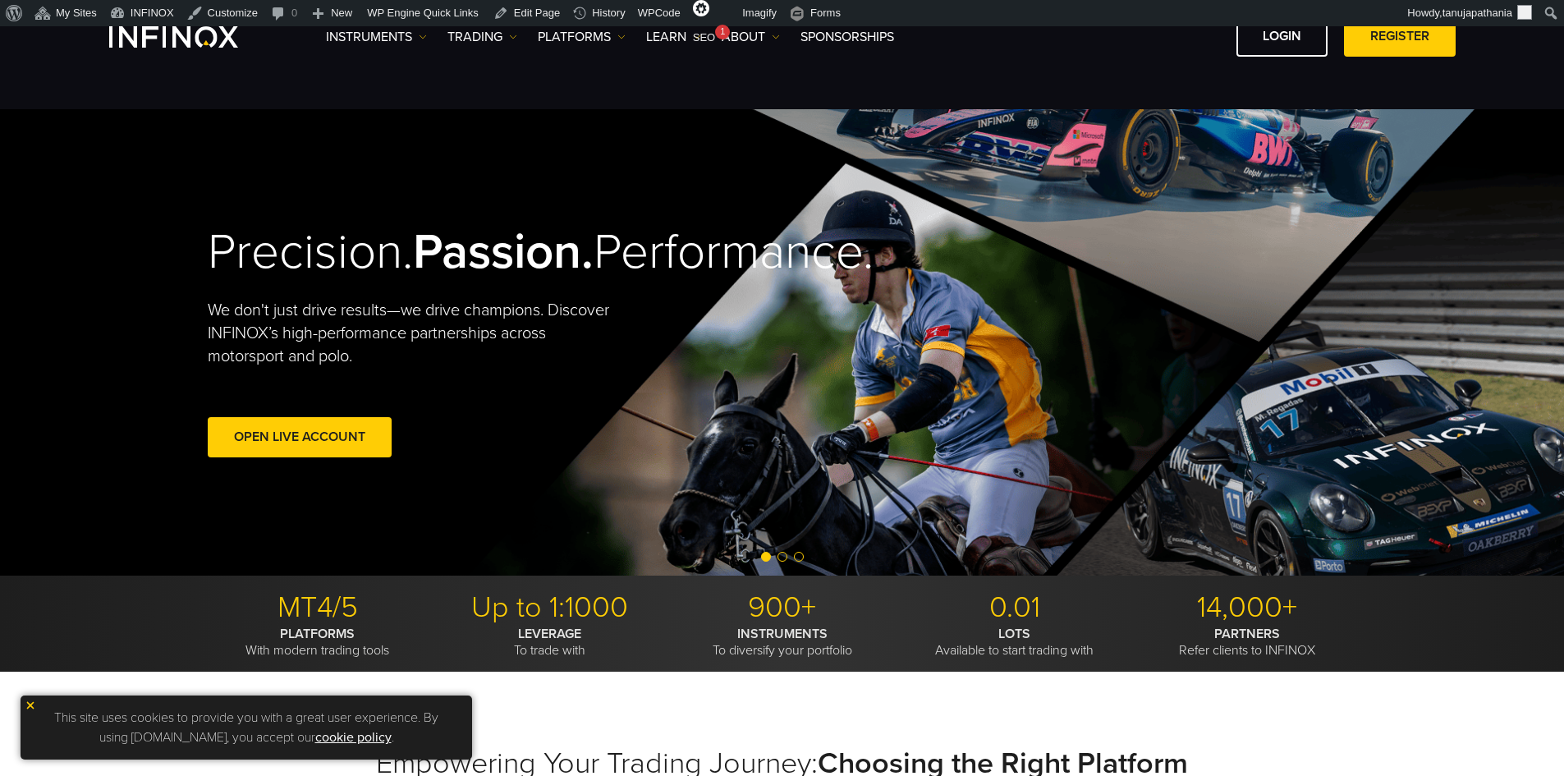
scroll to position [246, 0]
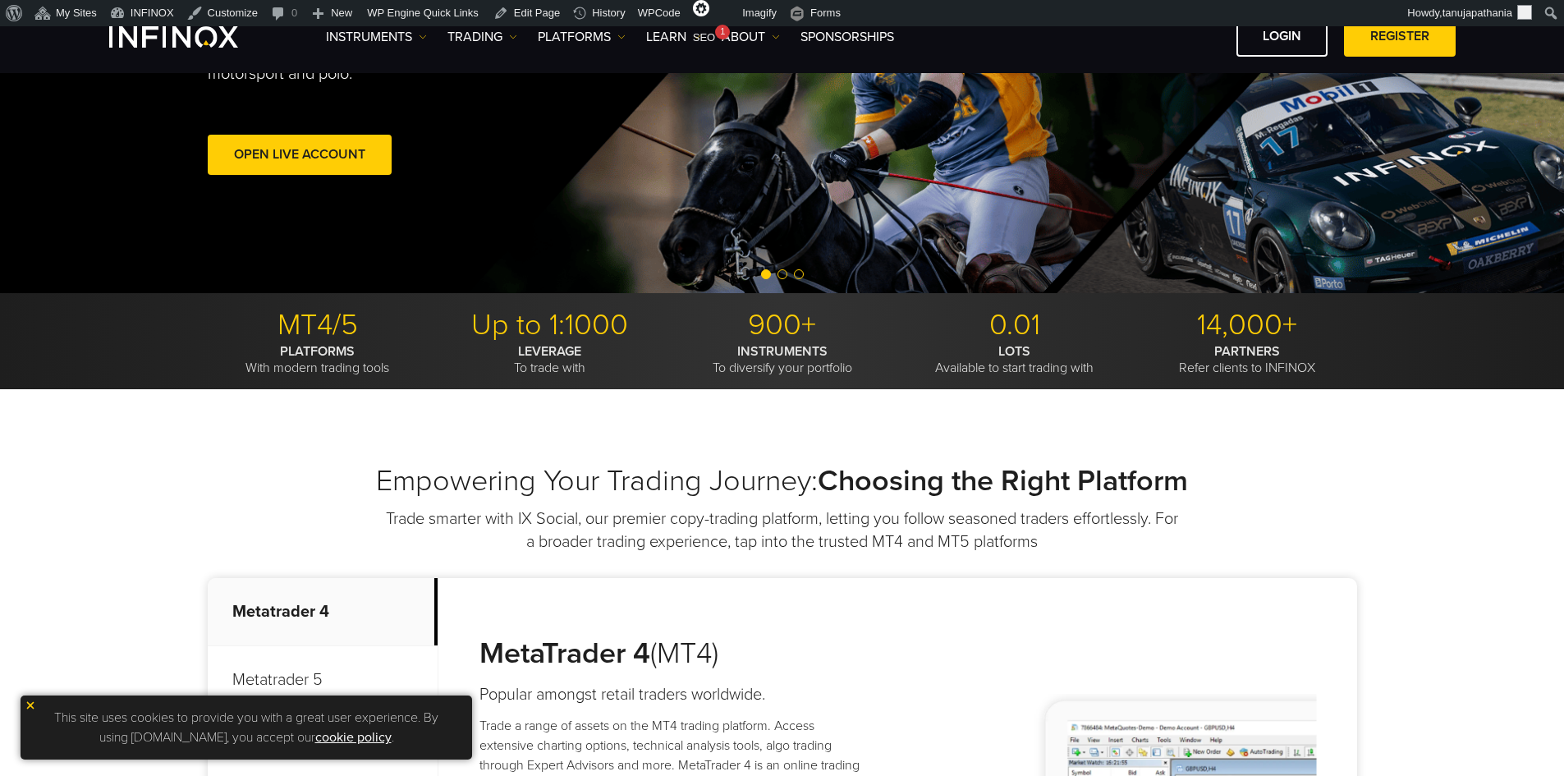
click at [779, 275] on span "Go to slide 2" at bounding box center [782, 274] width 10 height 10
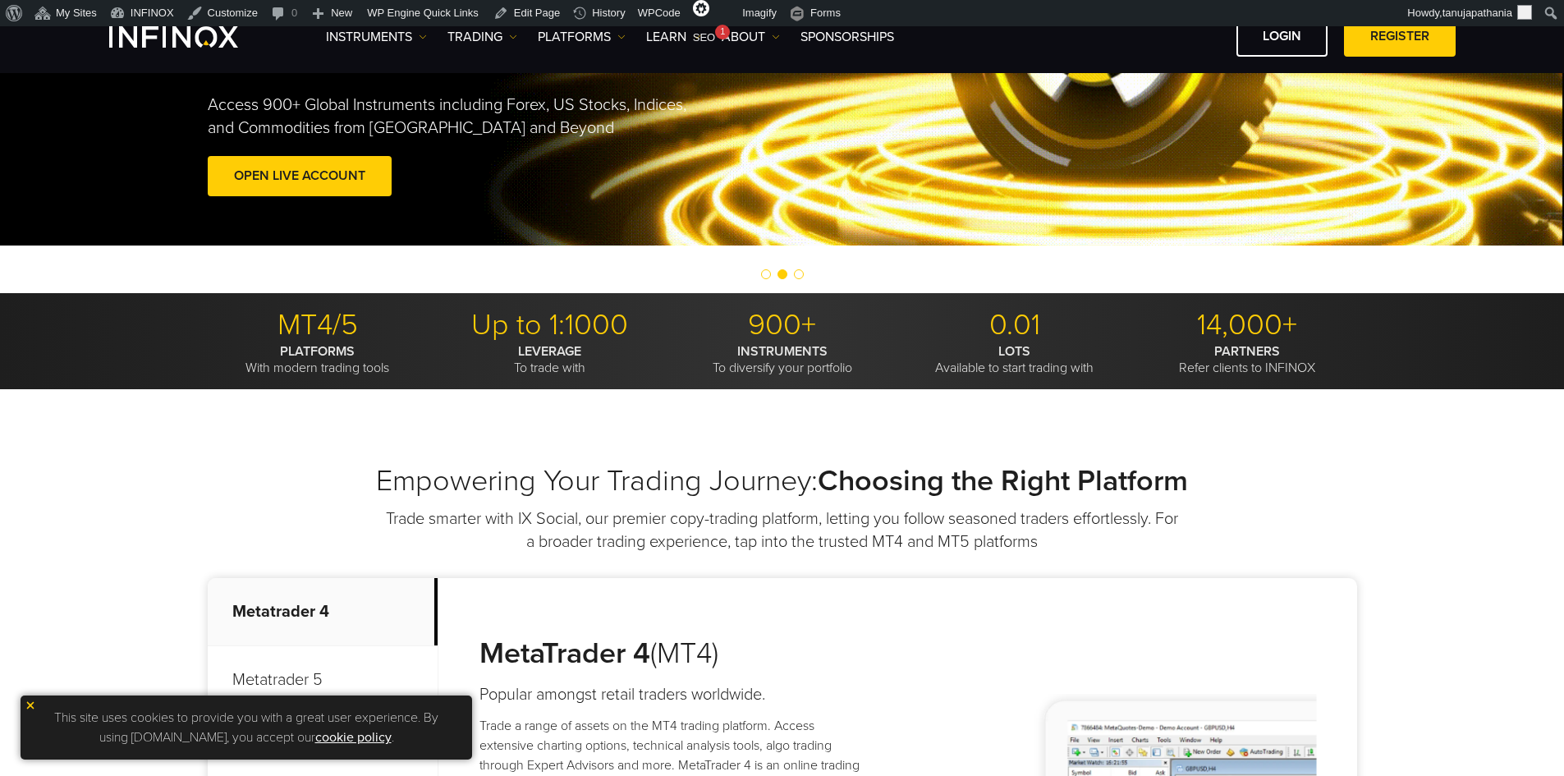
click at [780, 276] on span "Go to slide 2" at bounding box center [782, 274] width 10 height 10
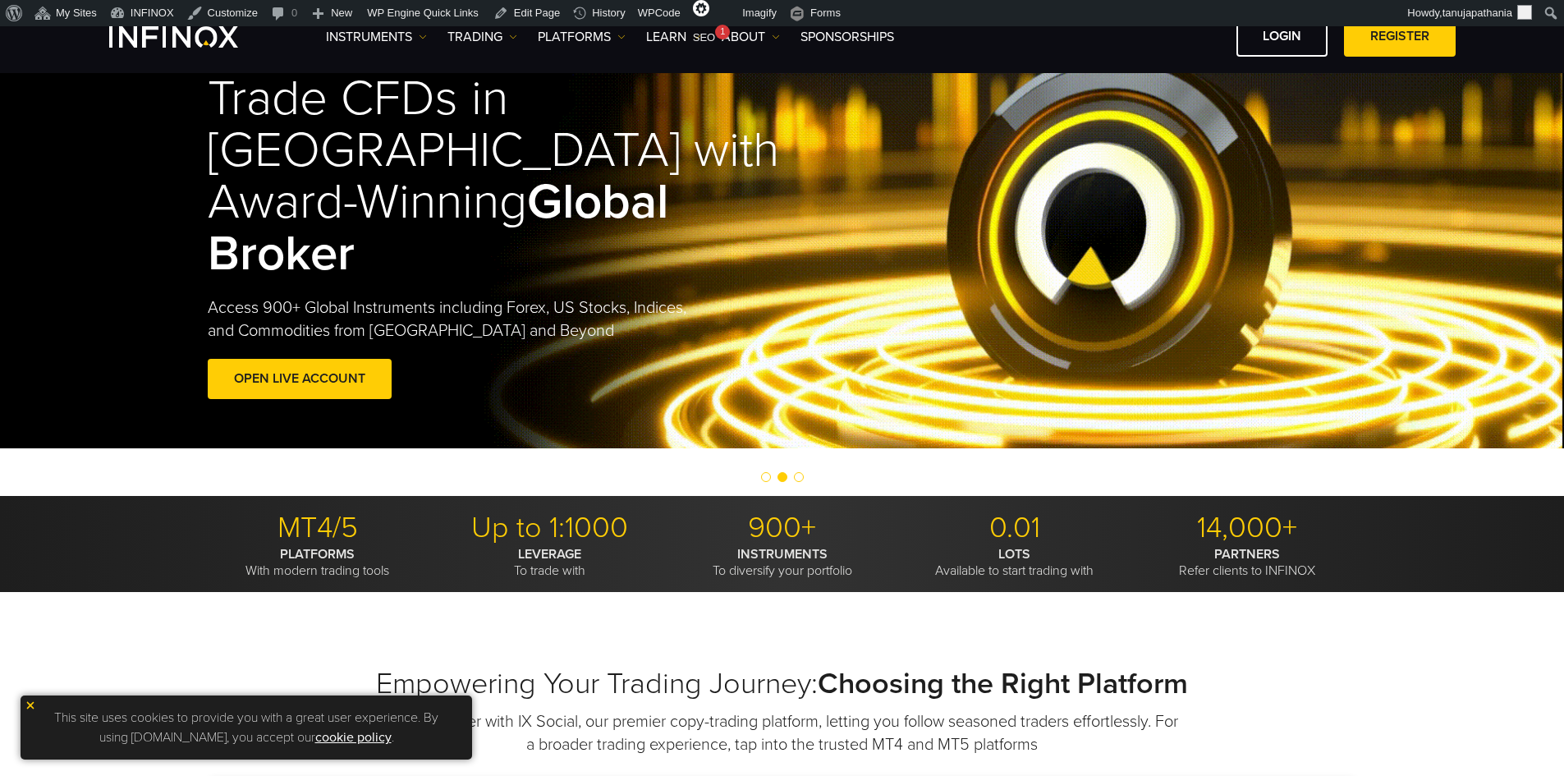
scroll to position [0, 0]
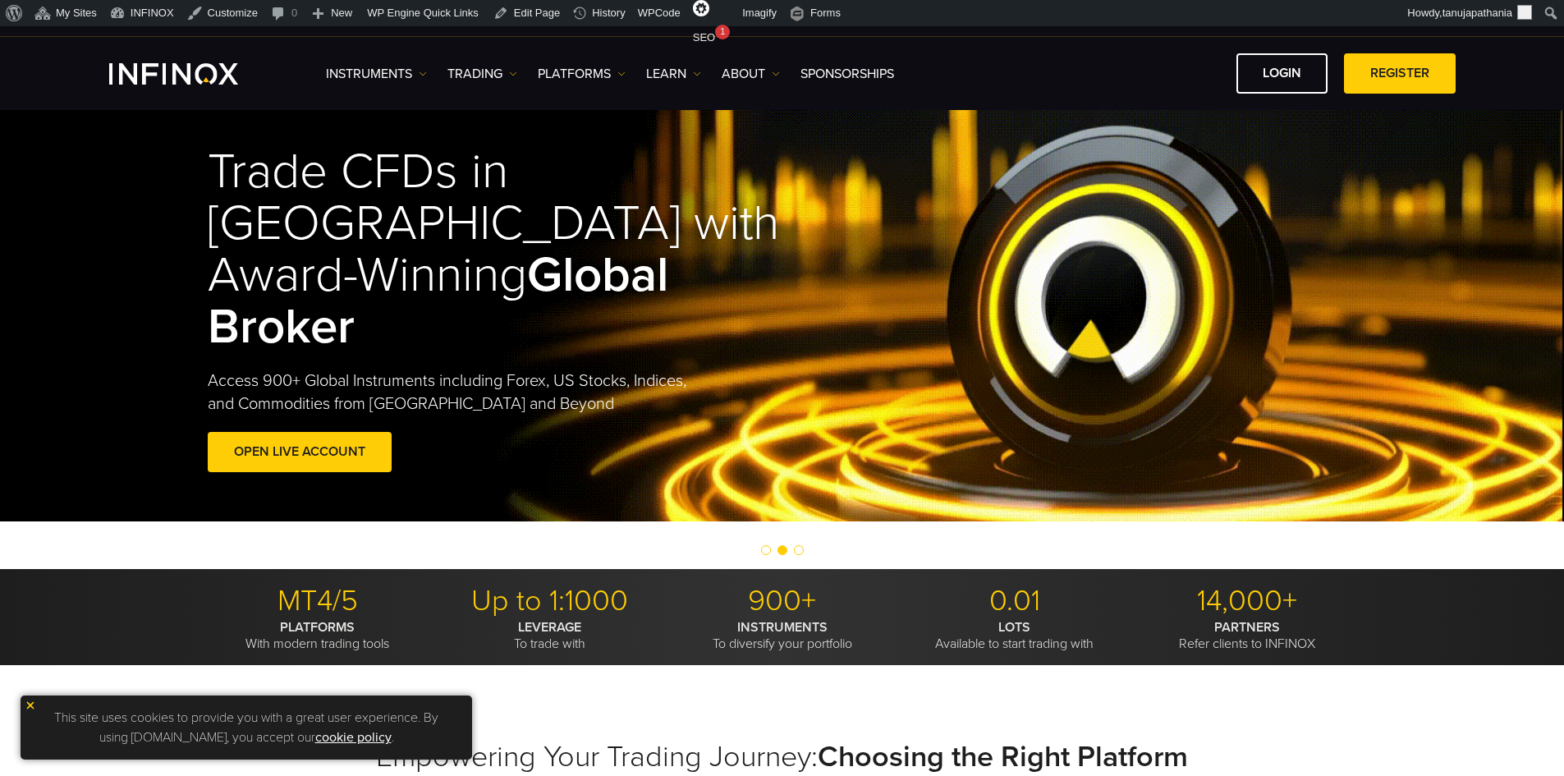
click at [799, 547] on span "Go to slide 3" at bounding box center [799, 550] width 10 height 10
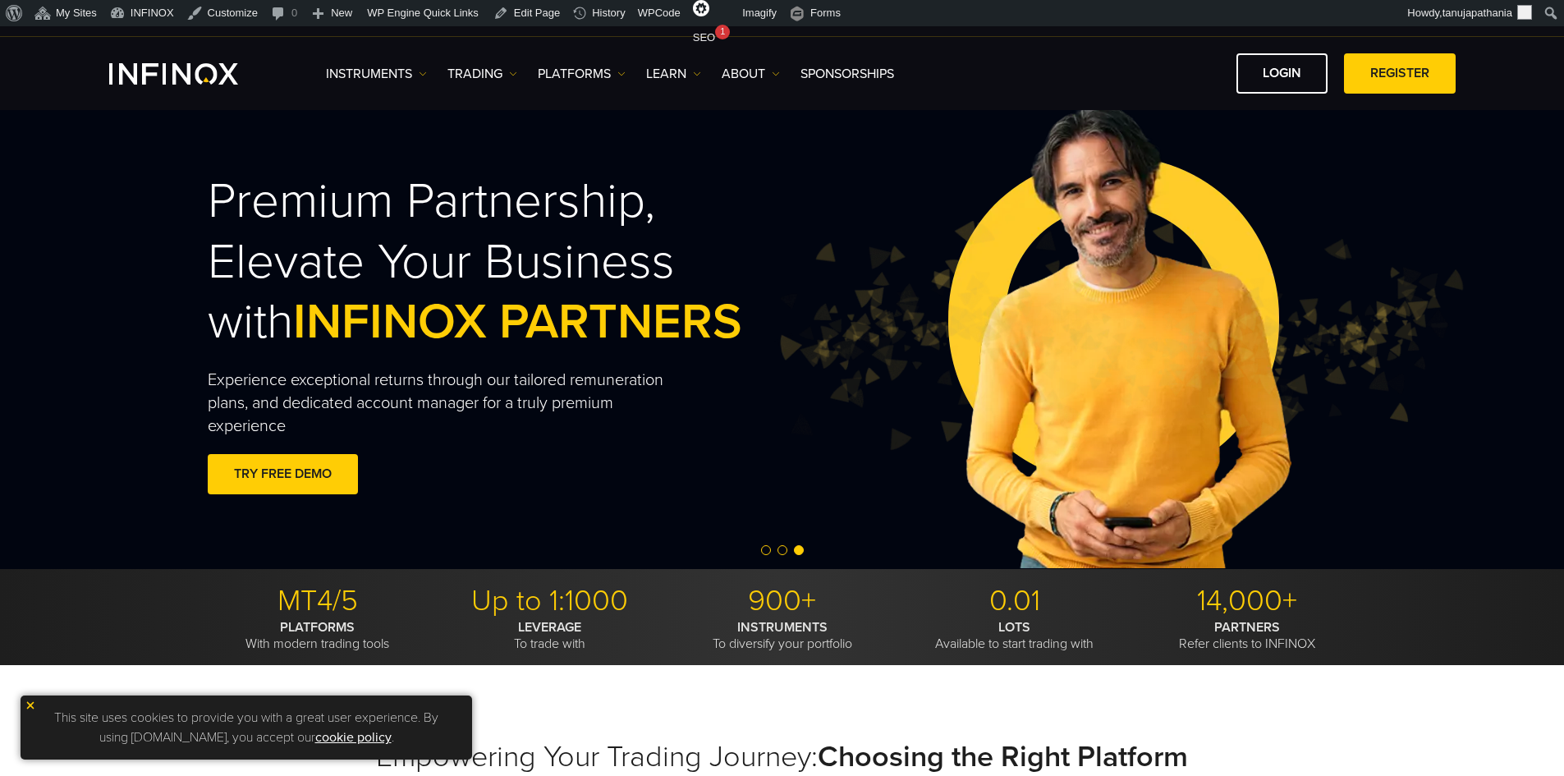
click at [779, 546] on span "Go to slide 2" at bounding box center [782, 550] width 10 height 10
